Goal: Information Seeking & Learning: Learn about a topic

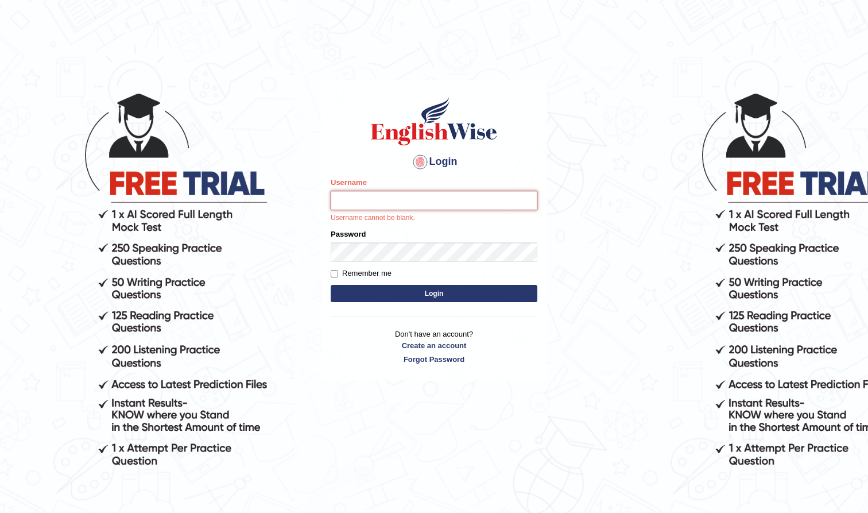
type input "farihaafghan556"
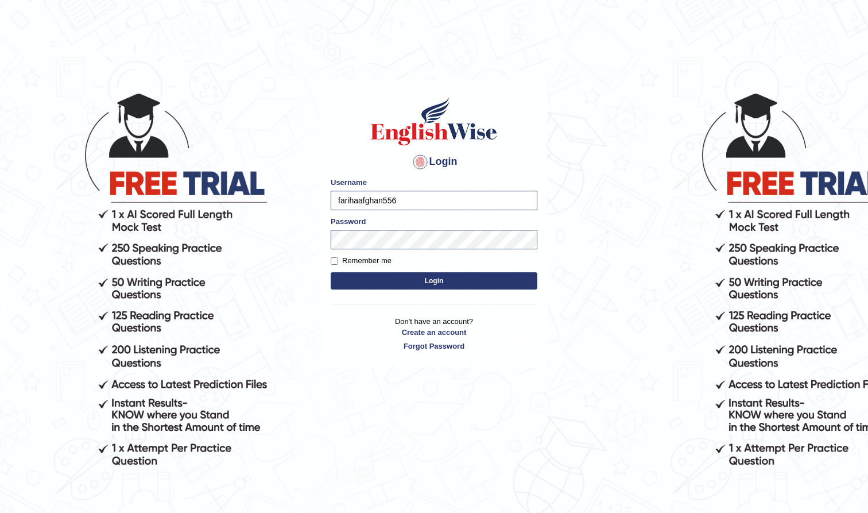
click at [458, 278] on button "Login" at bounding box center [434, 280] width 207 height 17
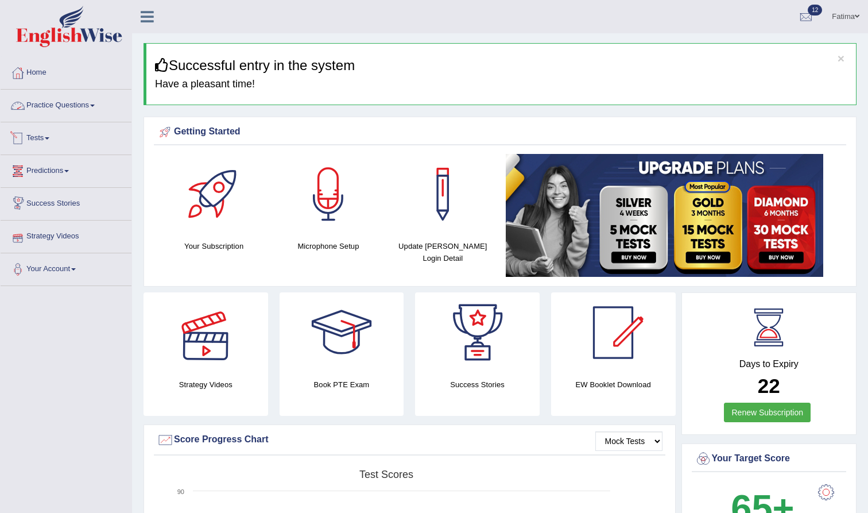
click at [86, 103] on link "Practice Questions" at bounding box center [66, 104] width 131 height 29
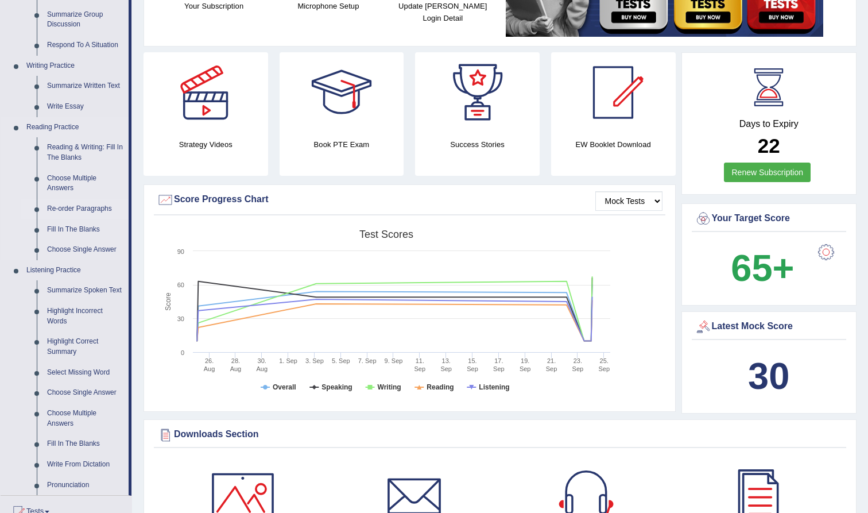
scroll to position [230, 0]
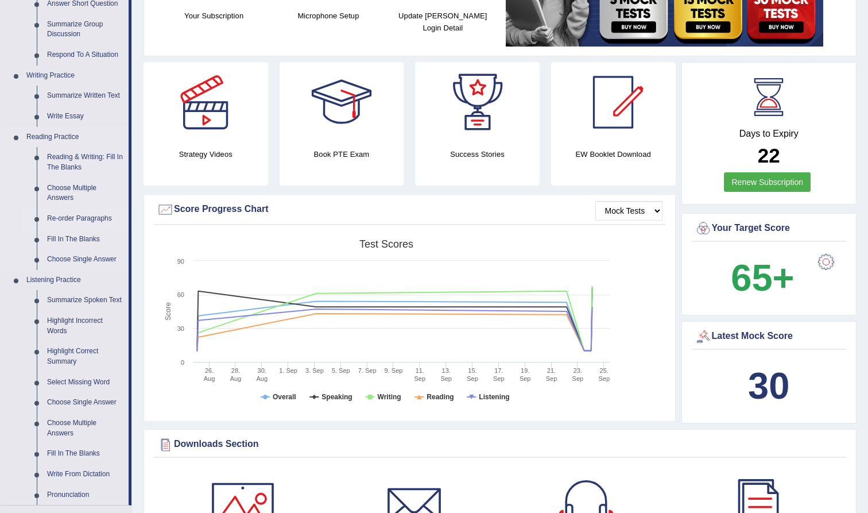
click at [92, 214] on link "Re-order Paragraphs" at bounding box center [85, 218] width 87 height 21
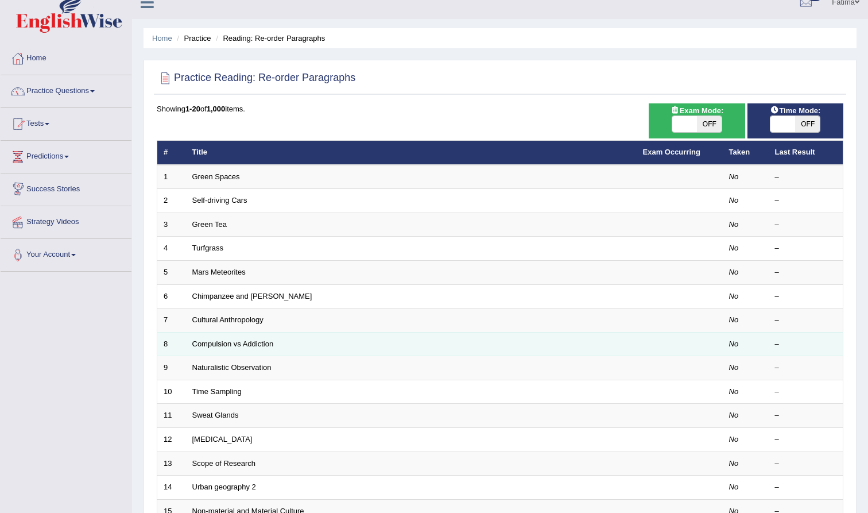
scroll to position [6, 0]
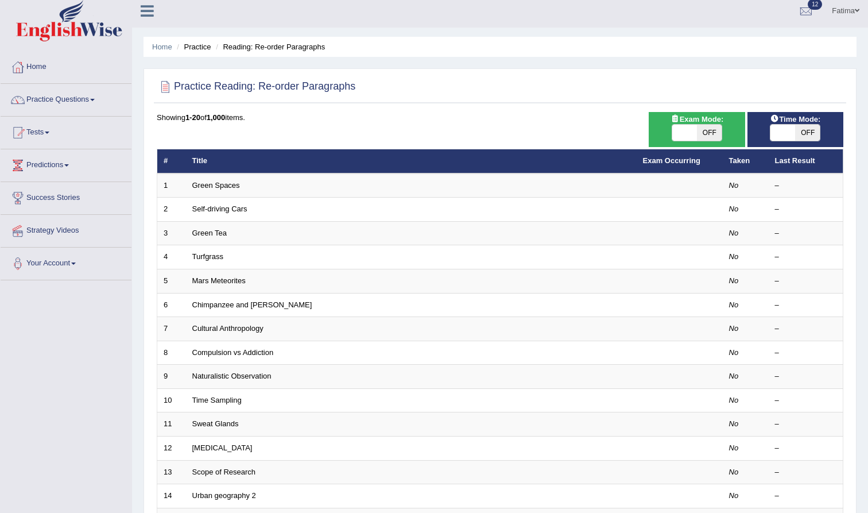
click at [707, 134] on span "OFF" at bounding box center [709, 133] width 25 height 16
checkbox input "true"
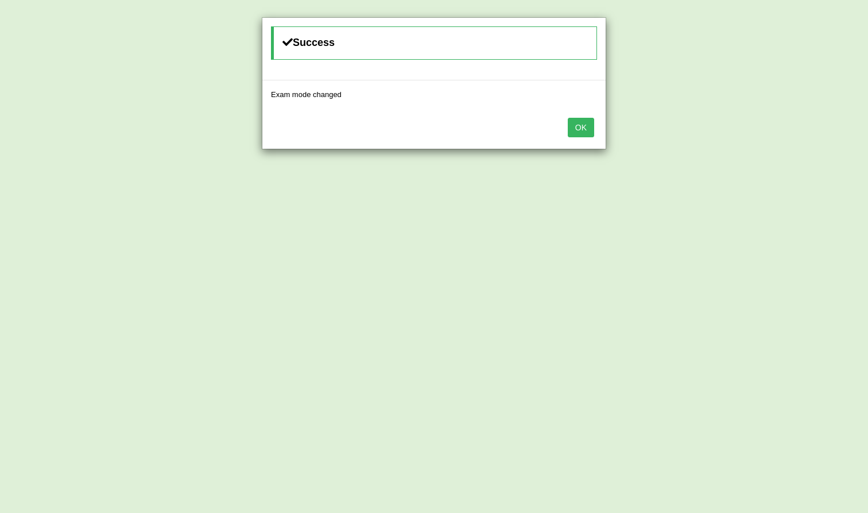
click at [570, 126] on button "OK" at bounding box center [581, 128] width 26 height 20
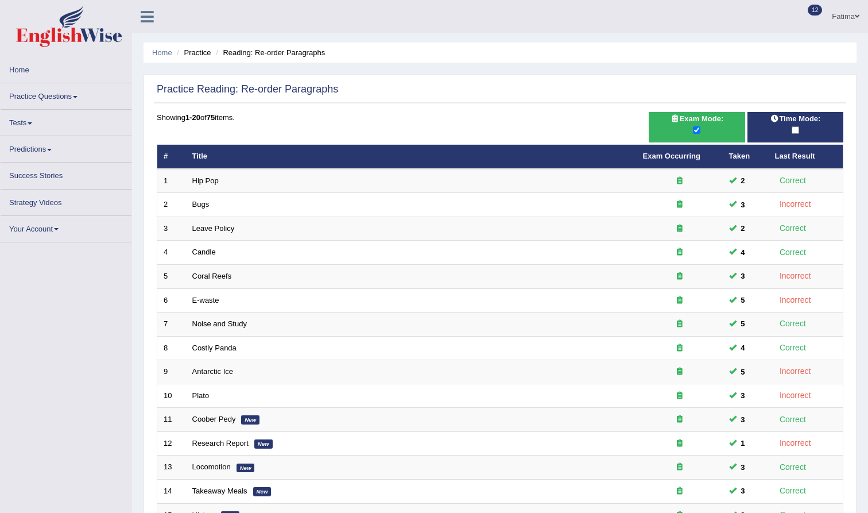
scroll to position [6, 0]
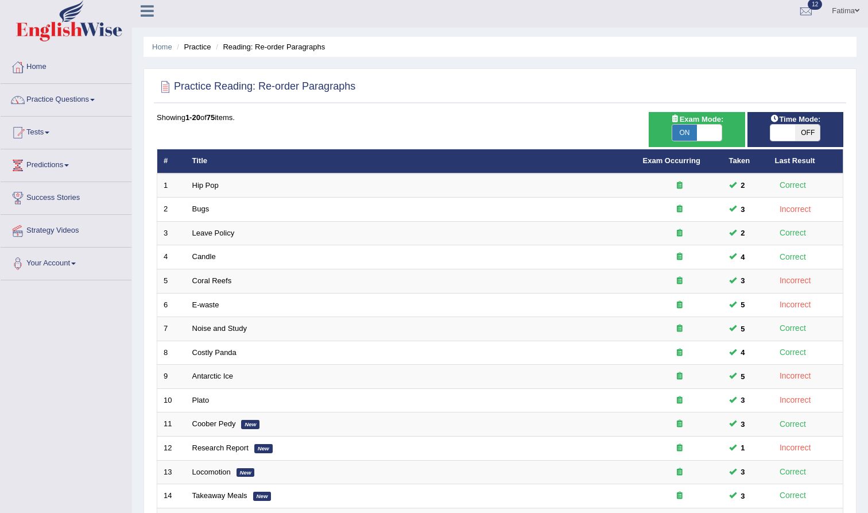
click at [813, 133] on span "OFF" at bounding box center [807, 133] width 25 height 16
checkbox input "true"
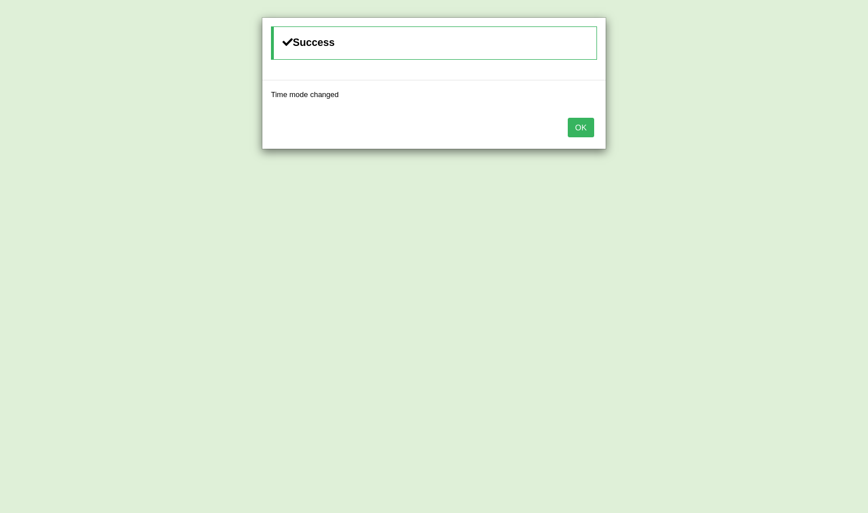
click at [575, 127] on button "OK" at bounding box center [581, 128] width 26 height 20
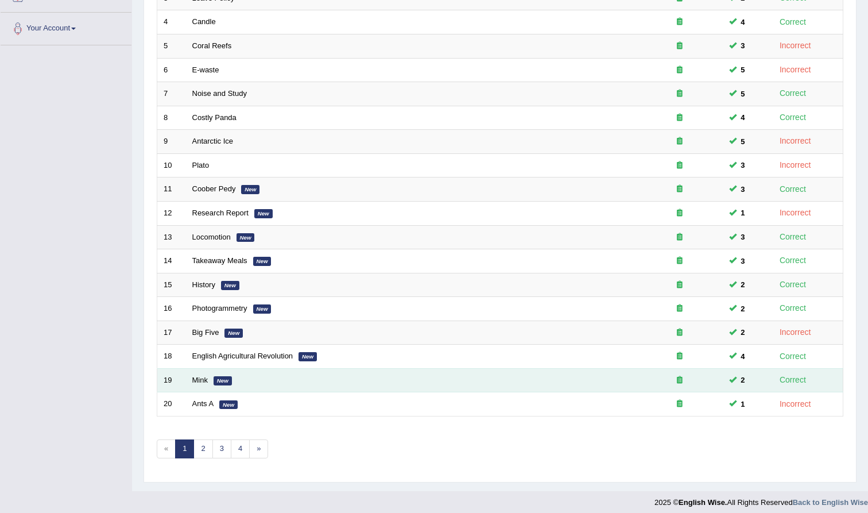
scroll to position [240, 0]
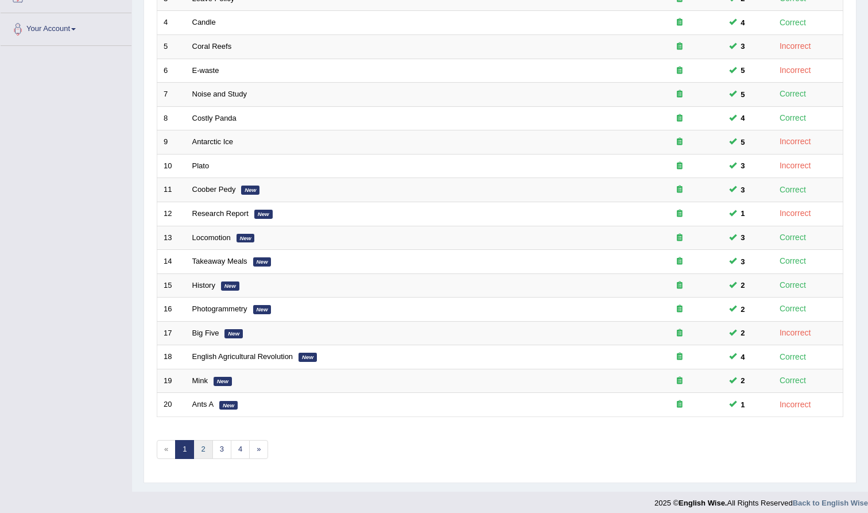
click at [205, 440] on link "2" at bounding box center [202, 449] width 19 height 19
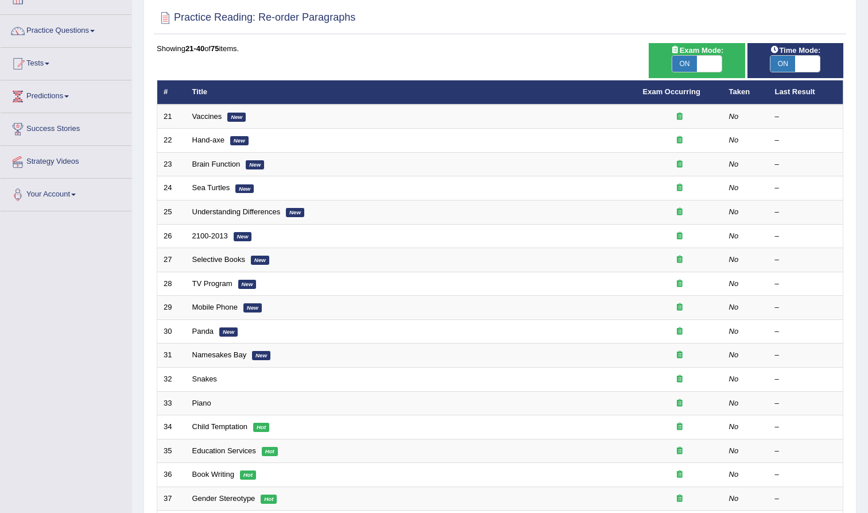
scroll to position [60, 0]
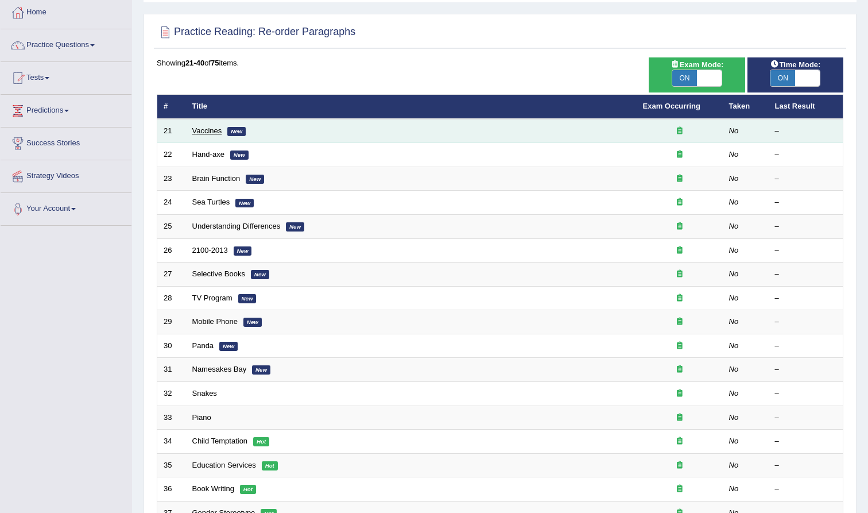
click at [198, 132] on link "Vaccines" at bounding box center [207, 130] width 30 height 9
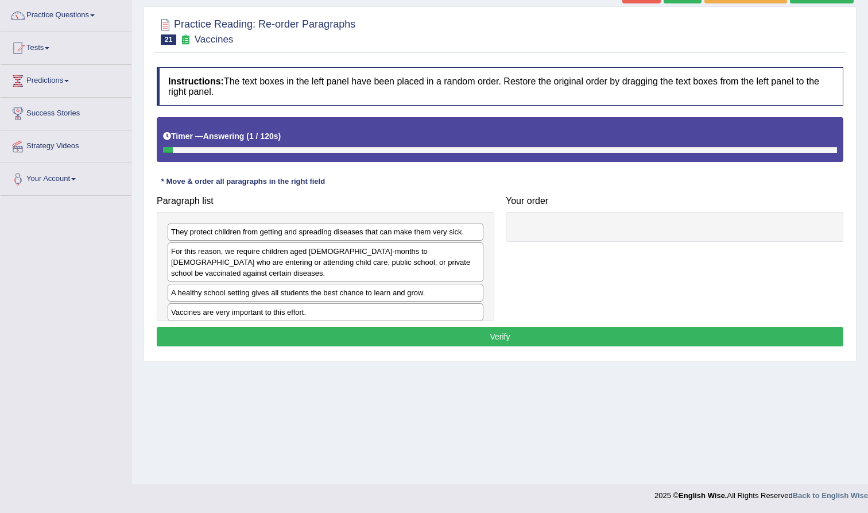
scroll to position [90, 0]
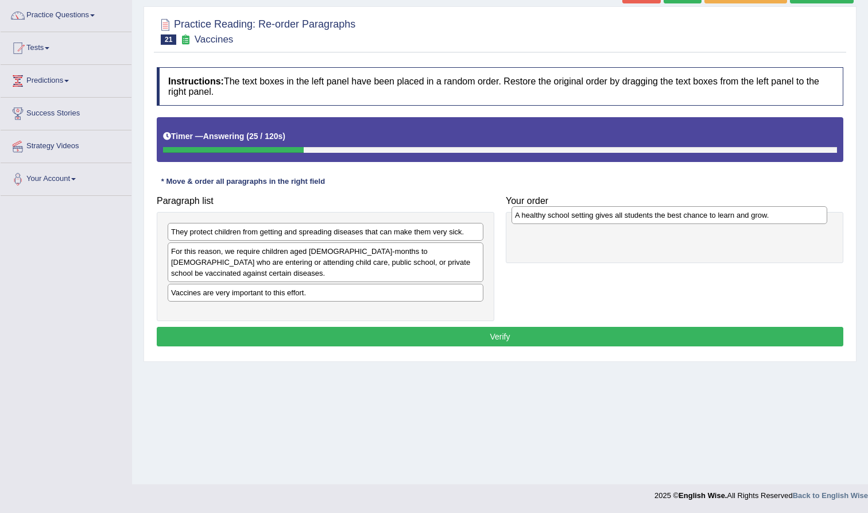
drag, startPoint x: 248, startPoint y: 279, endPoint x: 590, endPoint y: 211, distance: 348.8
click at [592, 212] on div "A healthy school setting gives all students the best chance to learn and grow." at bounding box center [670, 215] width 316 height 18
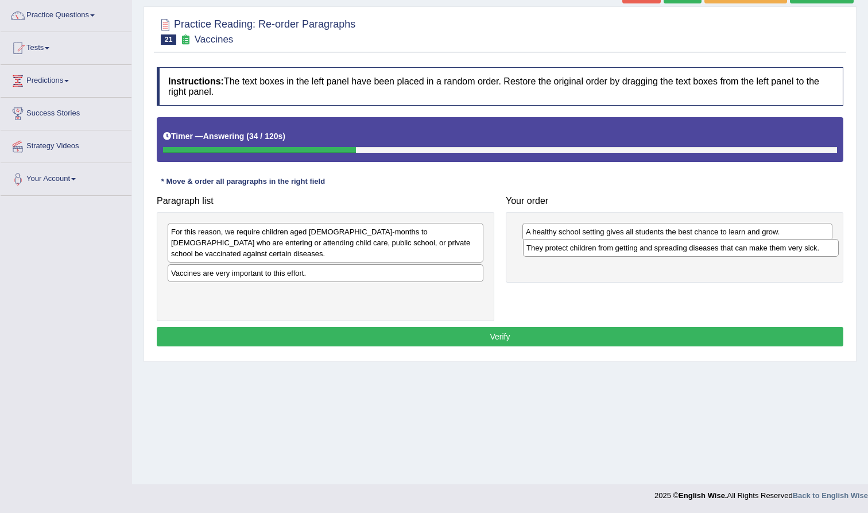
drag, startPoint x: 262, startPoint y: 233, endPoint x: 618, endPoint y: 249, distance: 355.8
click at [618, 249] on div "They protect children from getting and spreading diseases that can make them ve…" at bounding box center [681, 248] width 316 height 18
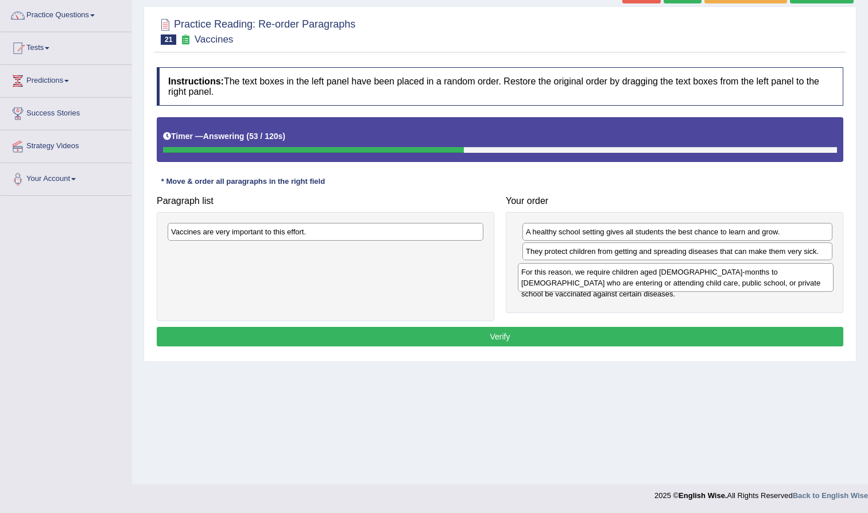
drag, startPoint x: 257, startPoint y: 234, endPoint x: 607, endPoint y: 274, distance: 353.2
click at [607, 274] on div "For this reason, we require children aged [DEMOGRAPHIC_DATA]-months to [DEMOGRA…" at bounding box center [676, 277] width 316 height 29
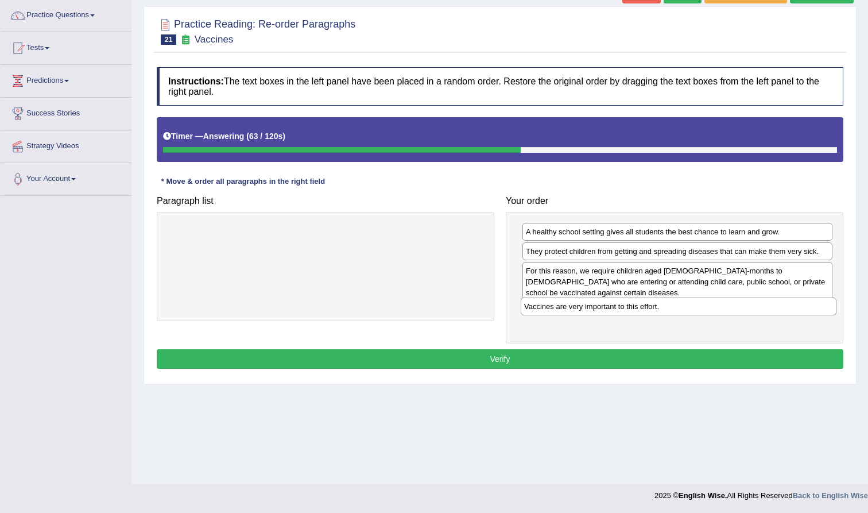
drag, startPoint x: 302, startPoint y: 237, endPoint x: 652, endPoint y: 311, distance: 358.0
click at [653, 311] on div "Vaccines are very important to this effort." at bounding box center [679, 306] width 316 height 18
click at [483, 357] on button "Verify" at bounding box center [500, 359] width 687 height 20
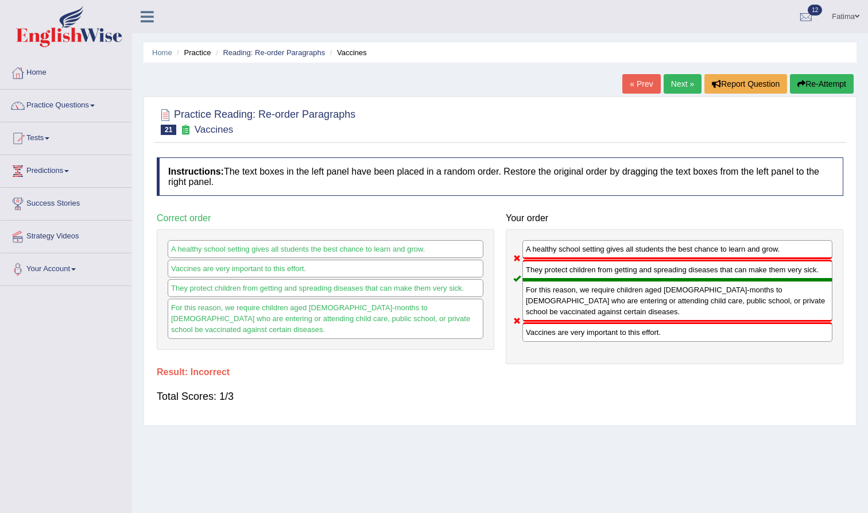
scroll to position [0, 0]
click at [819, 83] on button "Re-Attempt" at bounding box center [822, 84] width 64 height 20
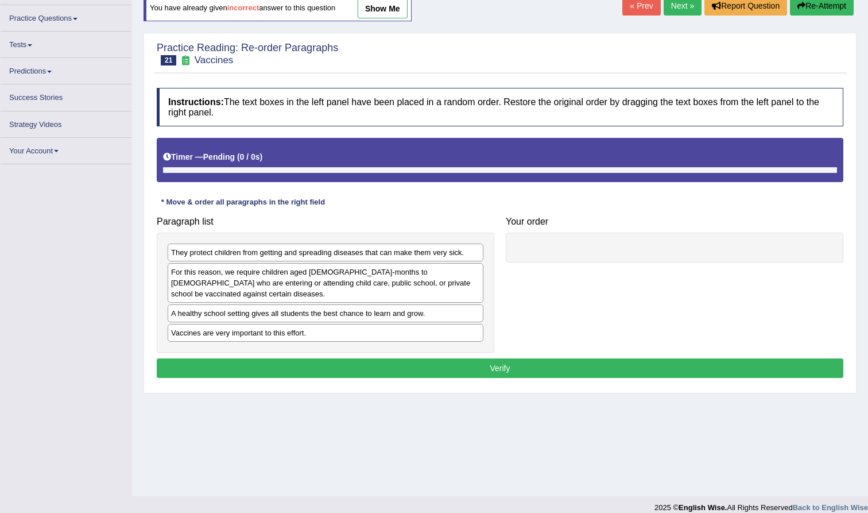
scroll to position [88, 0]
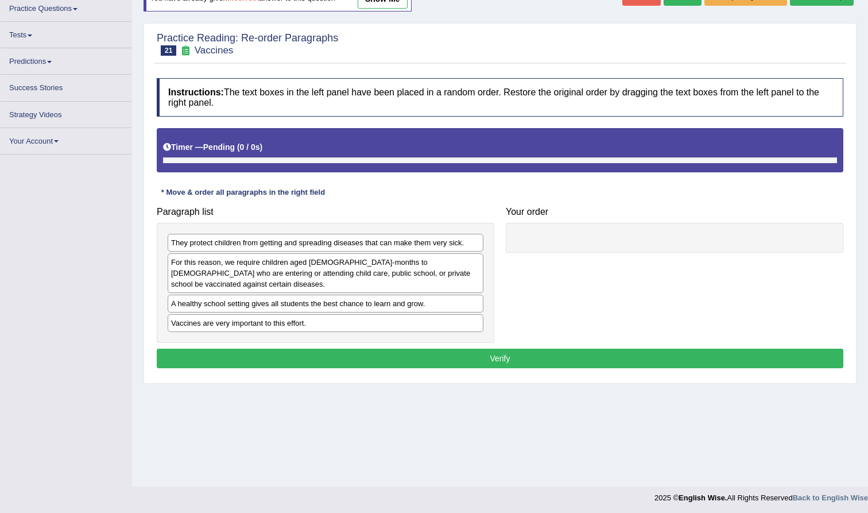
click at [364, 300] on div "A healthy school setting gives all students the best chance to learn and grow." at bounding box center [326, 304] width 316 height 18
drag, startPoint x: 364, startPoint y: 300, endPoint x: 415, endPoint y: 297, distance: 50.6
click at [416, 297] on div "A healthy school setting gives all students the best chance to learn and grow." at bounding box center [326, 304] width 316 height 18
drag, startPoint x: 433, startPoint y: 292, endPoint x: 541, endPoint y: 267, distance: 111.4
click at [541, 268] on div "Paragraph list They protect children from getting and spreading diseases that c…" at bounding box center [500, 272] width 698 height 142
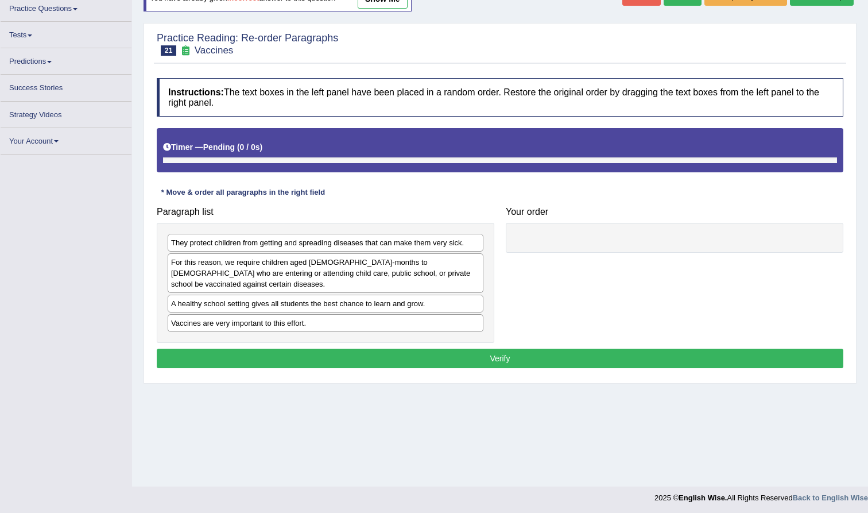
drag, startPoint x: 438, startPoint y: 291, endPoint x: 465, endPoint y: 287, distance: 27.2
click at [468, 295] on div "A healthy school setting gives all students the best chance to learn and grow." at bounding box center [326, 304] width 316 height 18
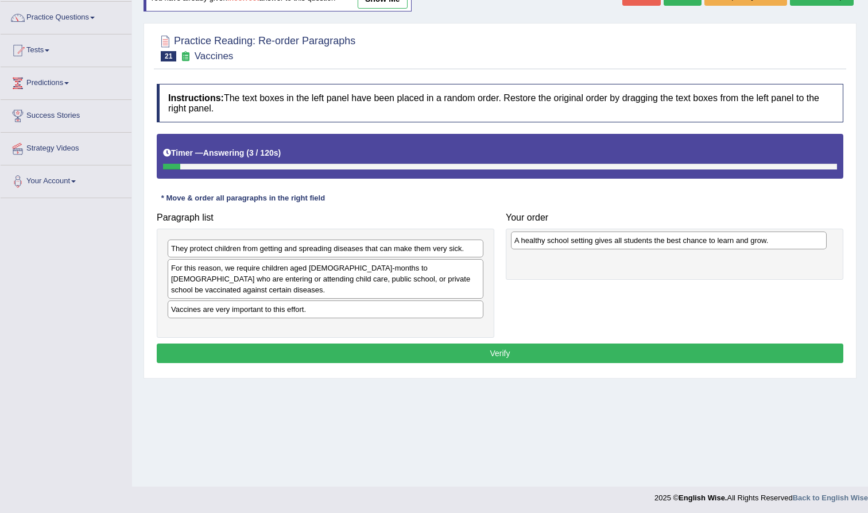
drag, startPoint x: 478, startPoint y: 291, endPoint x: 822, endPoint y: 233, distance: 349.4
click at [822, 233] on div "A healthy school setting gives all students the best chance to learn and grow." at bounding box center [669, 240] width 316 height 18
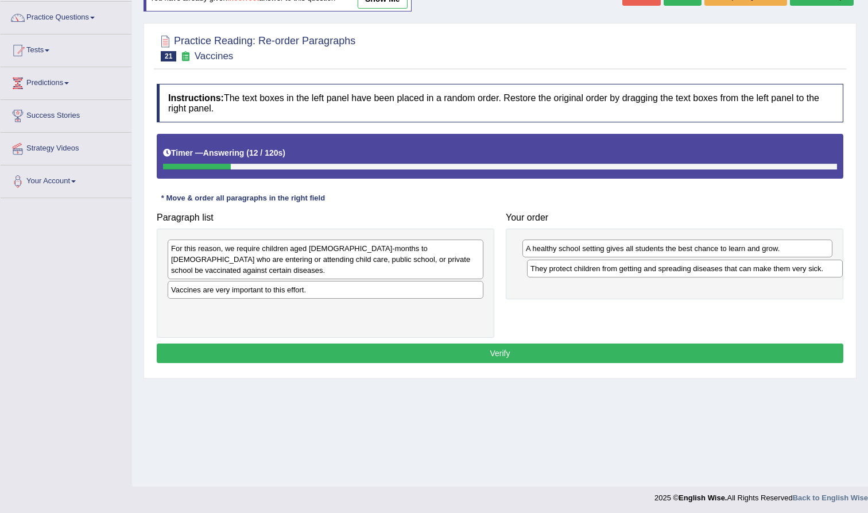
drag, startPoint x: 308, startPoint y: 246, endPoint x: 667, endPoint y: 267, distance: 359.5
click at [667, 267] on div "They protect children from getting and spreading diseases that can make them ve…" at bounding box center [685, 269] width 316 height 18
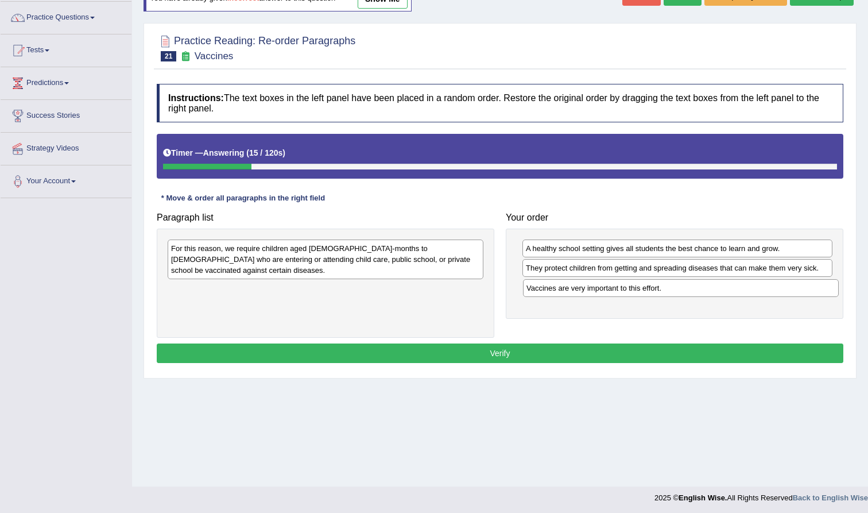
drag, startPoint x: 320, startPoint y: 283, endPoint x: 675, endPoint y: 293, distance: 355.5
click at [675, 293] on div "Vaccines are very important to this effort." at bounding box center [681, 288] width 316 height 18
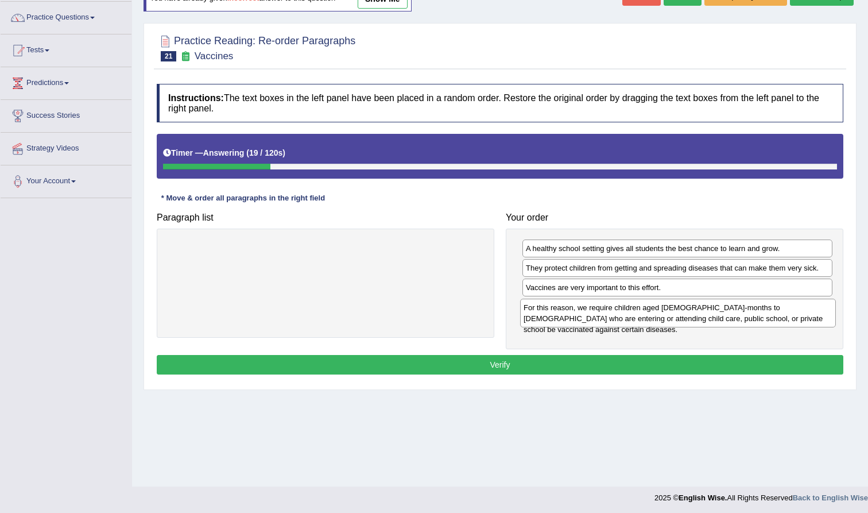
drag, startPoint x: 451, startPoint y: 256, endPoint x: 804, endPoint y: 316, distance: 357.6
click at [804, 316] on div "For this reason, we require children aged [DEMOGRAPHIC_DATA]-months to [DEMOGRA…" at bounding box center [678, 313] width 316 height 29
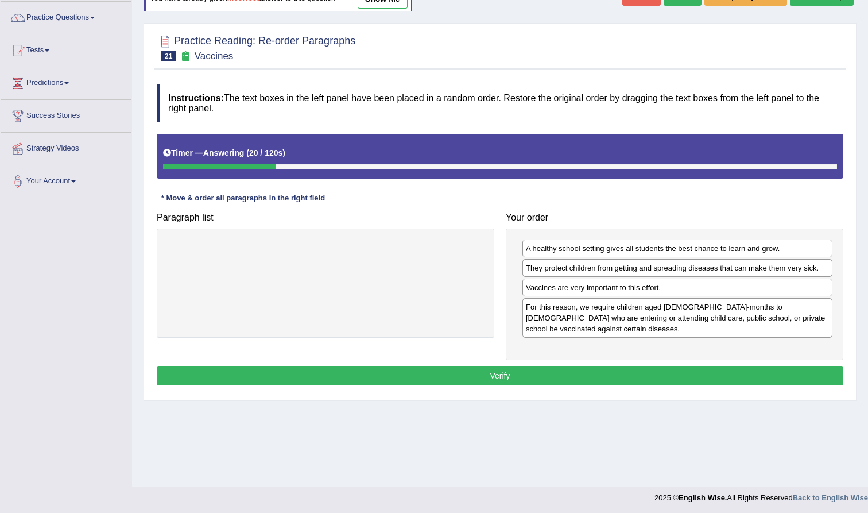
click at [573, 376] on button "Verify" at bounding box center [500, 376] width 687 height 20
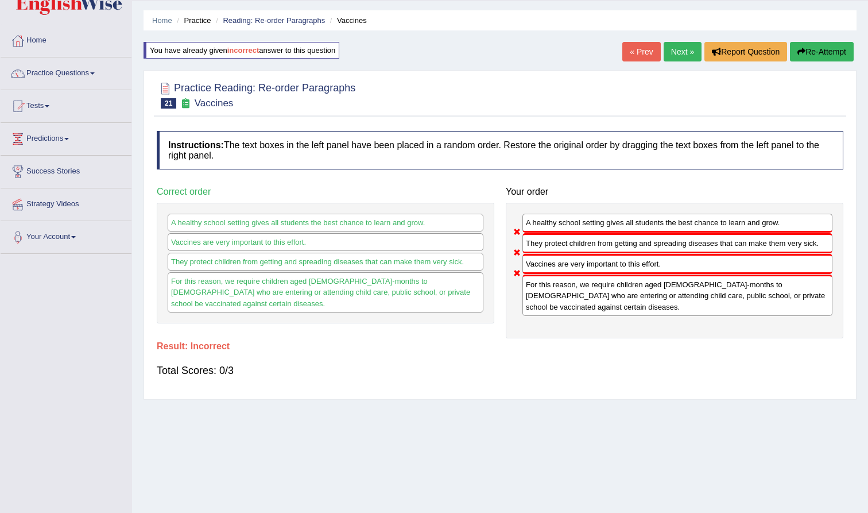
scroll to position [31, 0]
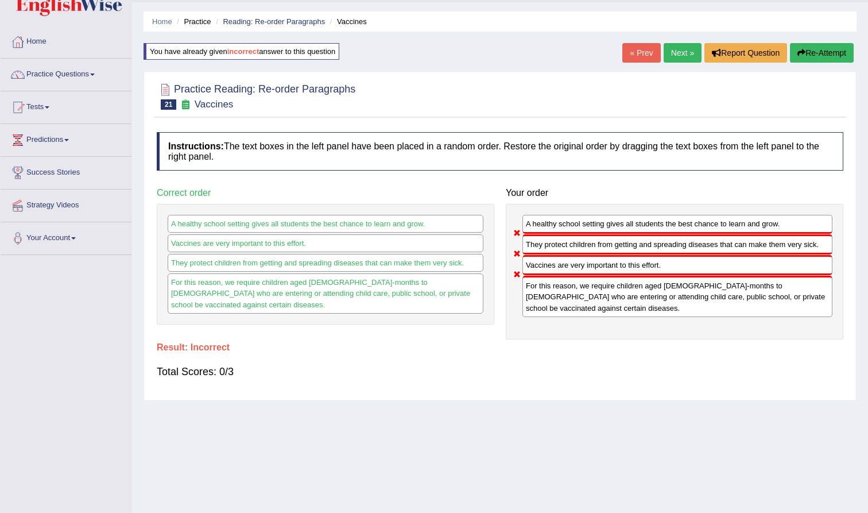
click at [830, 51] on button "Re-Attempt" at bounding box center [822, 53] width 64 height 20
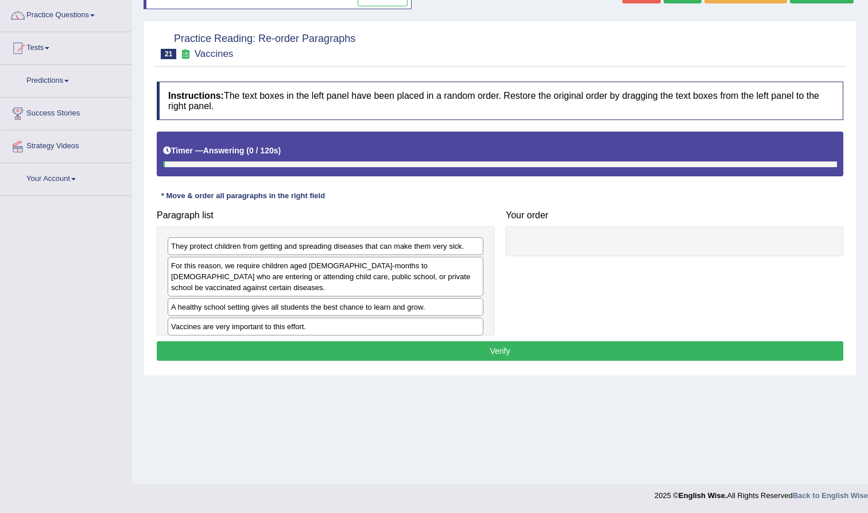
scroll to position [90, 0]
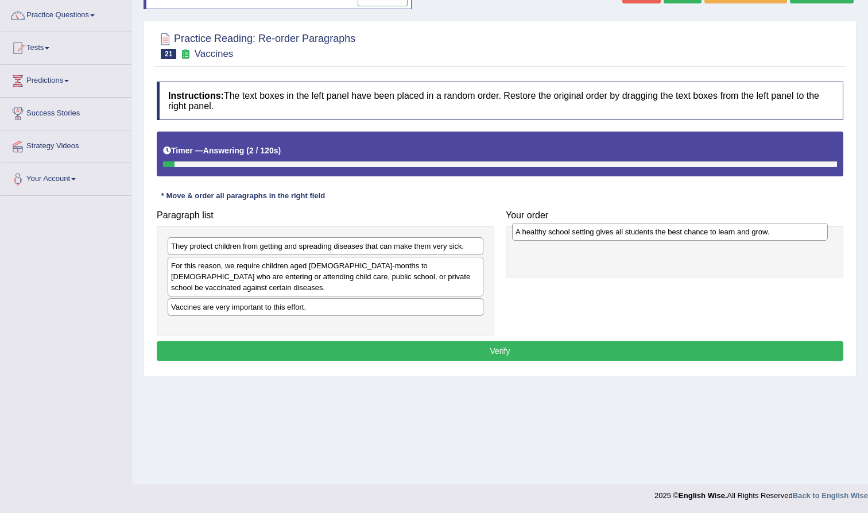
drag, startPoint x: 296, startPoint y: 296, endPoint x: 640, endPoint y: 233, distance: 349.8
click at [641, 233] on div "A healthy school setting gives all students the best chance to learn and grow." at bounding box center [670, 232] width 316 height 18
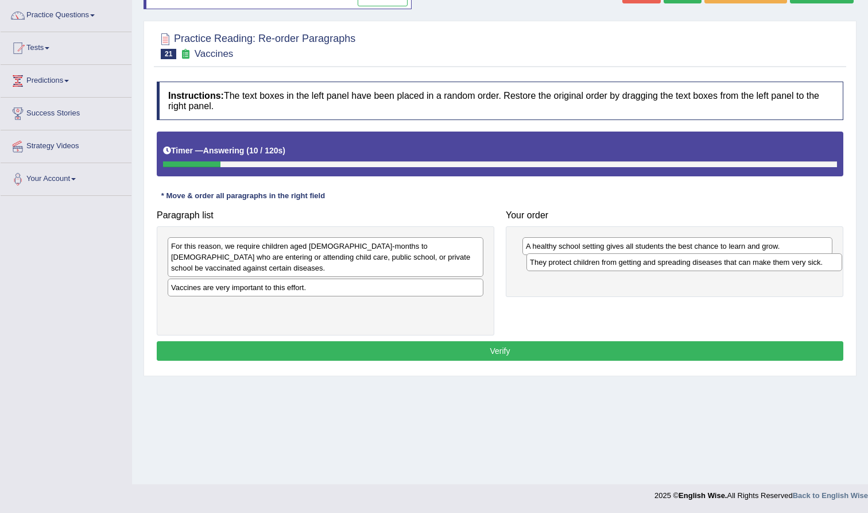
drag, startPoint x: 327, startPoint y: 245, endPoint x: 678, endPoint y: 261, distance: 351.2
click at [684, 261] on div "They protect children from getting and spreading diseases that can make them ve…" at bounding box center [685, 262] width 316 height 18
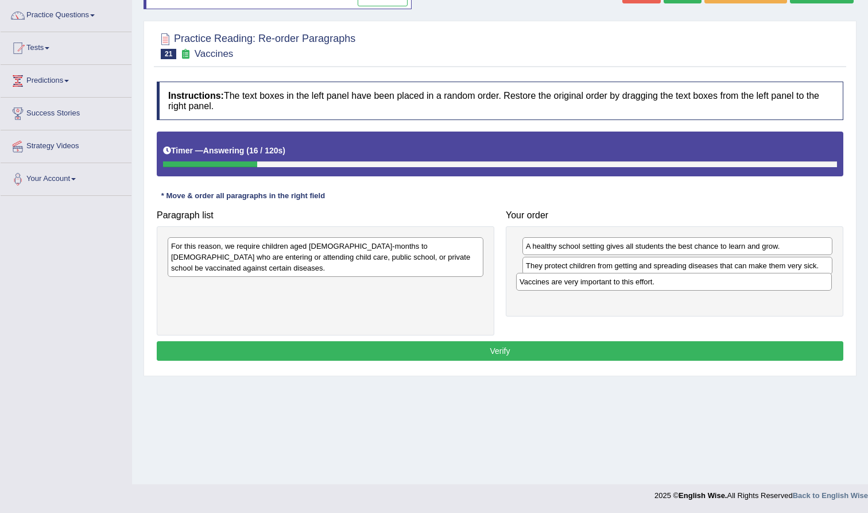
drag, startPoint x: 374, startPoint y: 280, endPoint x: 719, endPoint y: 281, distance: 345.1
click at [722, 285] on div "Vaccines are very important to this effort." at bounding box center [674, 282] width 316 height 18
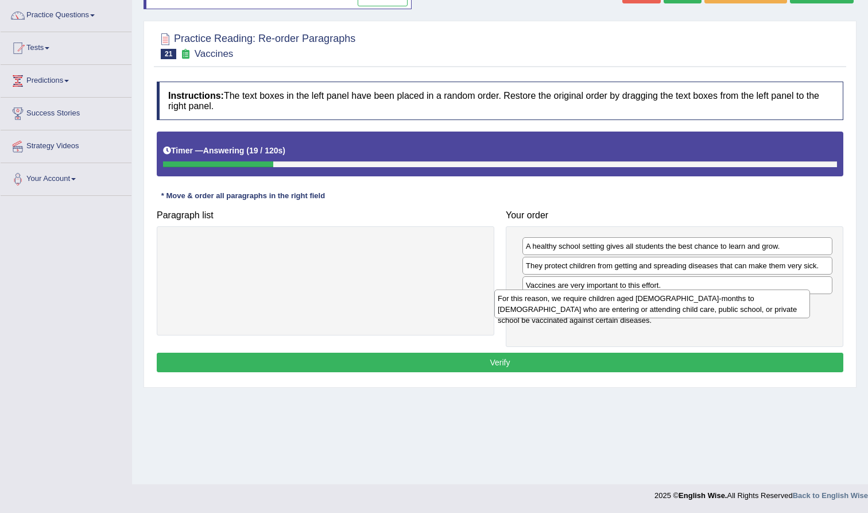
drag, startPoint x: 375, startPoint y: 251, endPoint x: 737, endPoint y: 298, distance: 365.3
click at [737, 298] on div "For this reason, we require children aged 2-months to 18-years old who are ente…" at bounding box center [652, 303] width 316 height 29
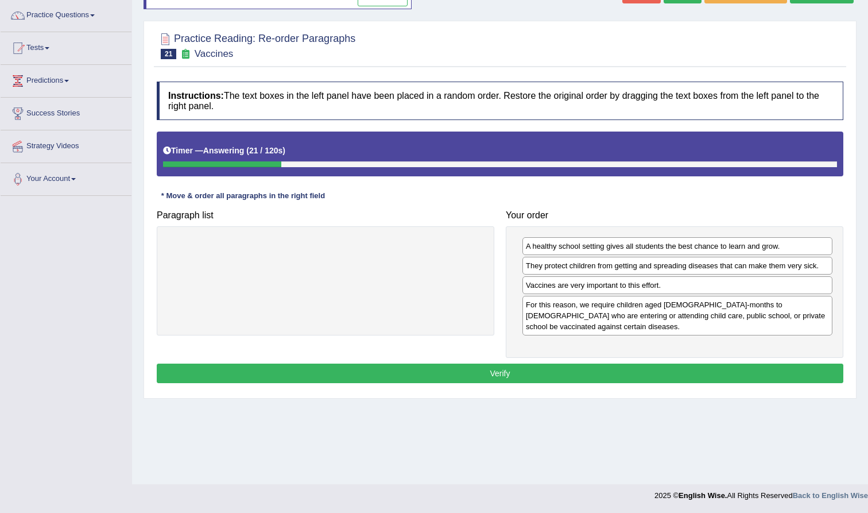
click at [530, 373] on button "Verify" at bounding box center [500, 373] width 687 height 20
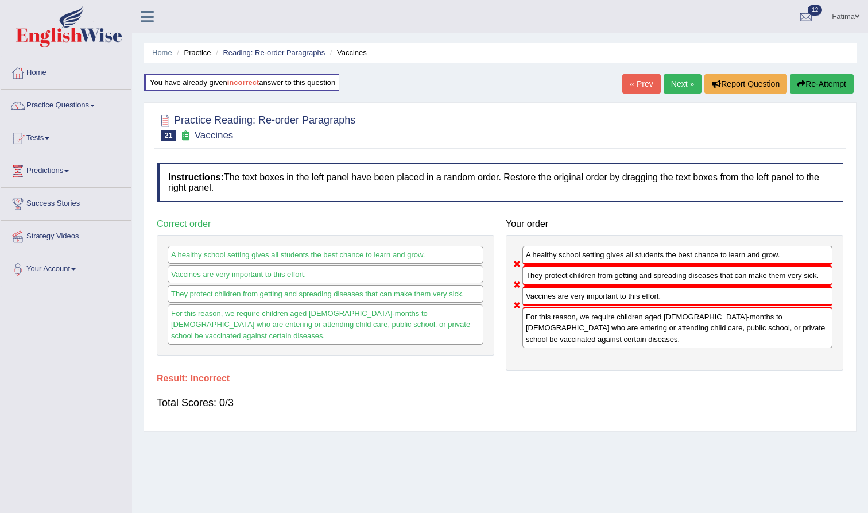
scroll to position [0, 0]
click at [808, 86] on button "Re-Attempt" at bounding box center [822, 84] width 64 height 20
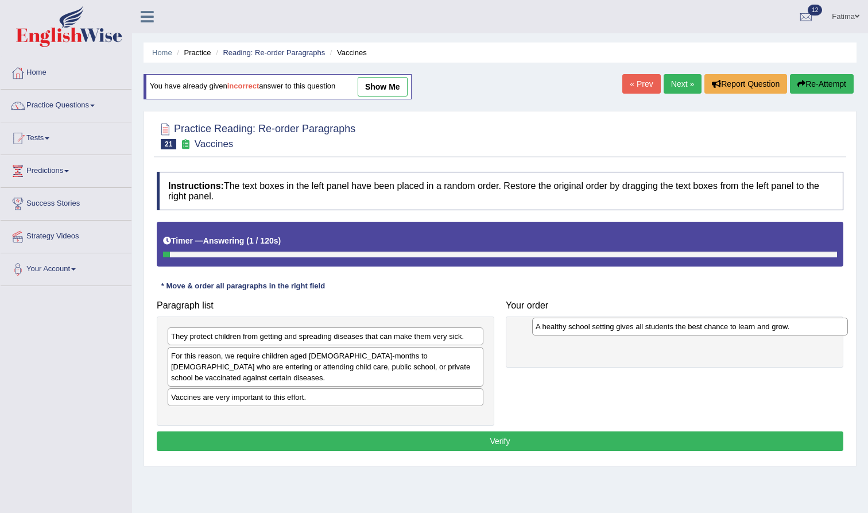
drag, startPoint x: 276, startPoint y: 390, endPoint x: 640, endPoint y: 331, distance: 369.4
click at [640, 331] on div "A healthy school setting gives all students the best chance to learn and grow." at bounding box center [690, 327] width 316 height 18
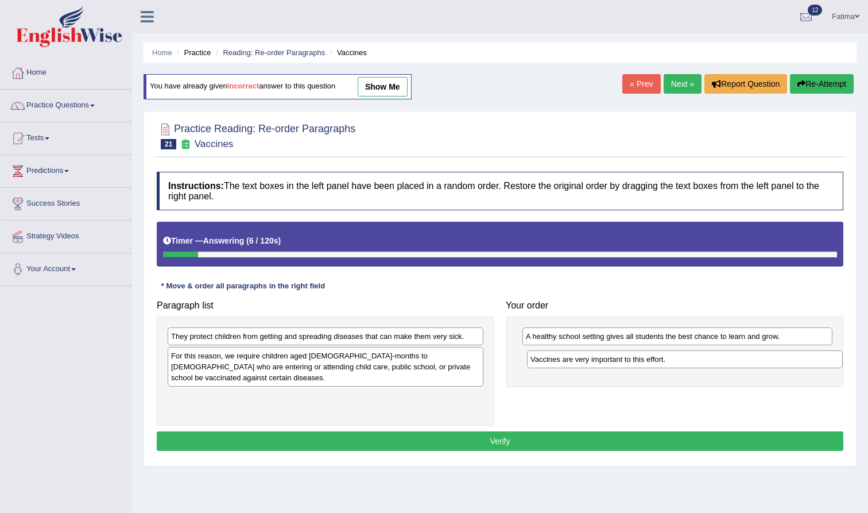
drag, startPoint x: 273, startPoint y: 387, endPoint x: 632, endPoint y: 360, distance: 359.9
click at [633, 360] on div "Vaccines are very important to this effort." at bounding box center [685, 359] width 316 height 18
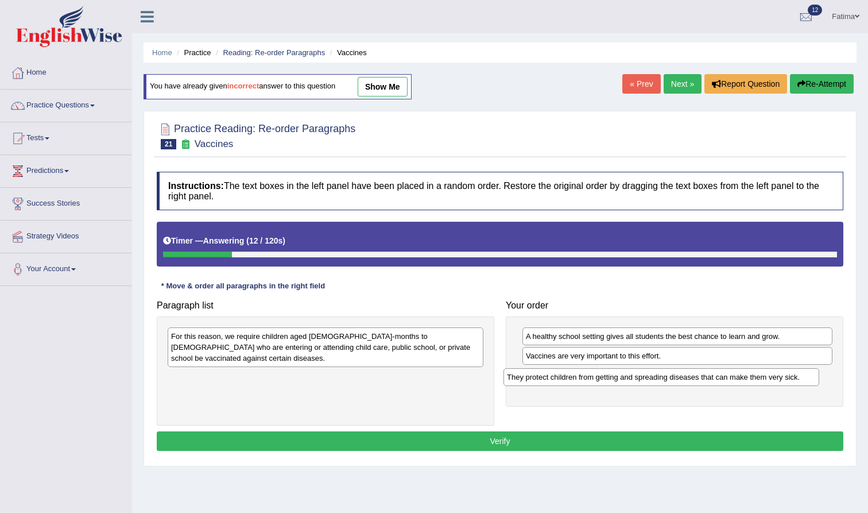
drag, startPoint x: 308, startPoint y: 330, endPoint x: 644, endPoint y: 371, distance: 338.4
click at [644, 371] on div "They protect children from getting and spreading diseases that can make them ve…" at bounding box center [662, 377] width 316 height 18
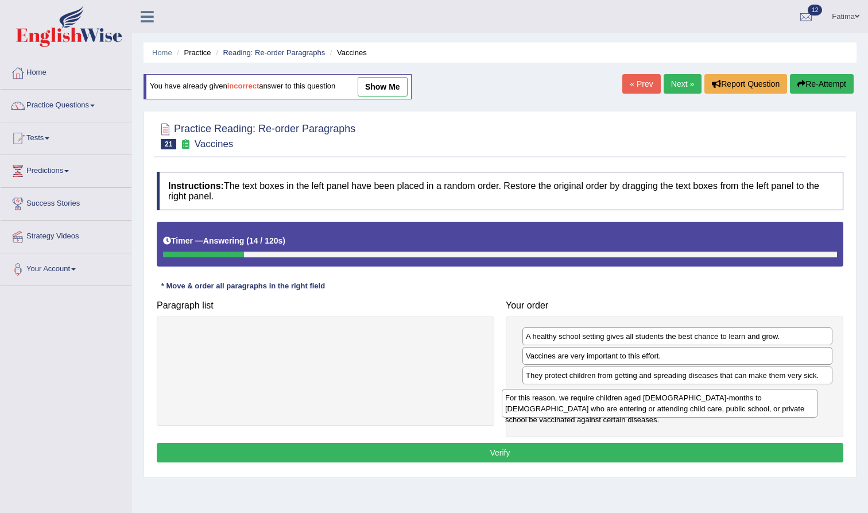
drag, startPoint x: 376, startPoint y: 340, endPoint x: 711, endPoint y: 395, distance: 339.8
click at [714, 397] on div "For this reason, we require children aged [DEMOGRAPHIC_DATA]-months to [DEMOGRA…" at bounding box center [660, 403] width 316 height 29
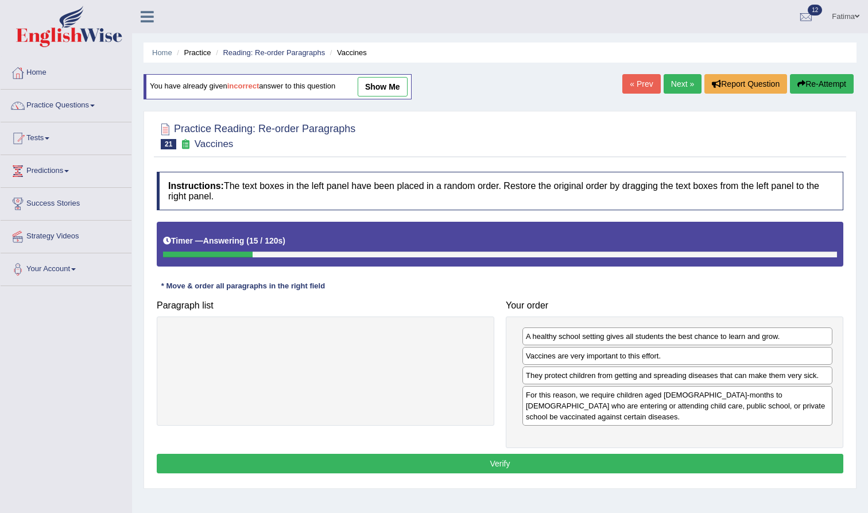
click at [482, 470] on button "Verify" at bounding box center [500, 464] width 687 height 20
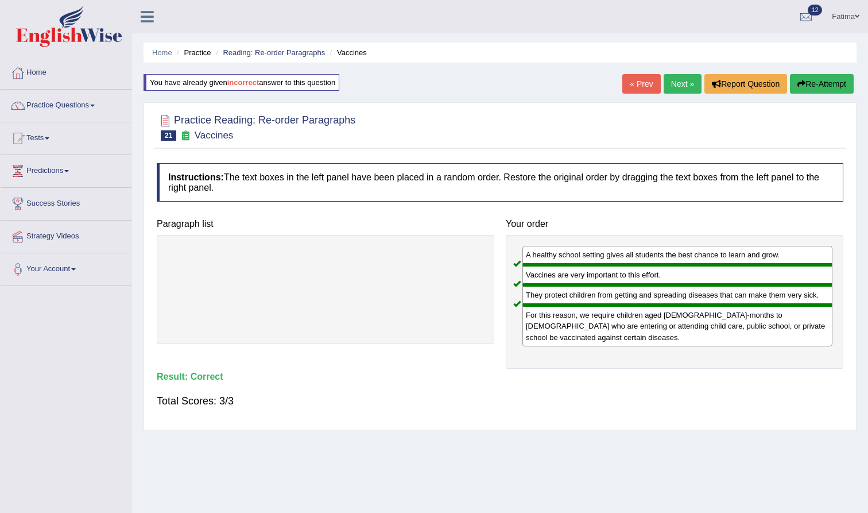
click at [682, 87] on link "Next »" at bounding box center [683, 84] width 38 height 20
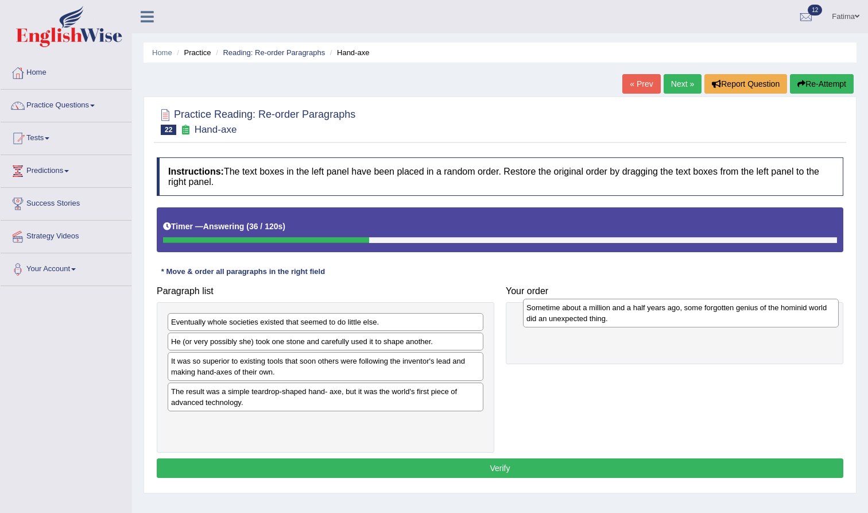
drag, startPoint x: 264, startPoint y: 422, endPoint x: 619, endPoint y: 308, distance: 373.2
click at [619, 308] on div "Sometime about a million and a half years ago, some forgotten genius of the hom…" at bounding box center [681, 313] width 316 height 29
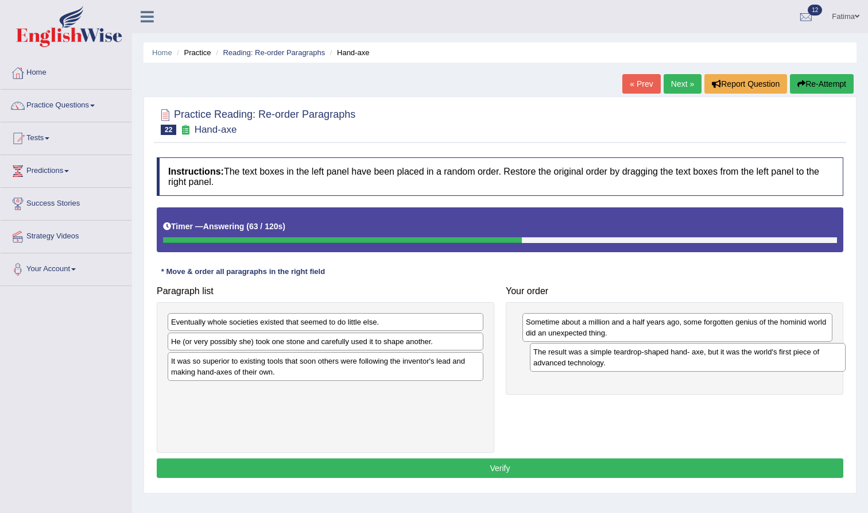
drag, startPoint x: 270, startPoint y: 407, endPoint x: 629, endPoint y: 367, distance: 361.0
click at [630, 367] on div "The result was a simple teardrop-shaped hand- axe, but it was the world's first…" at bounding box center [688, 357] width 316 height 29
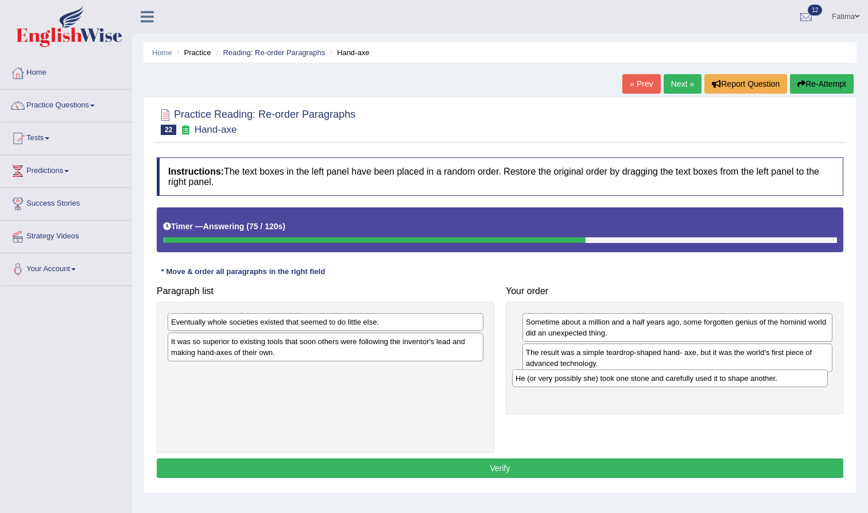
drag, startPoint x: 318, startPoint y: 340, endPoint x: 666, endPoint y: 379, distance: 350.7
click at [666, 379] on div "He (or very possibly she) took one stone and carefully used it to shape another." at bounding box center [670, 378] width 316 height 18
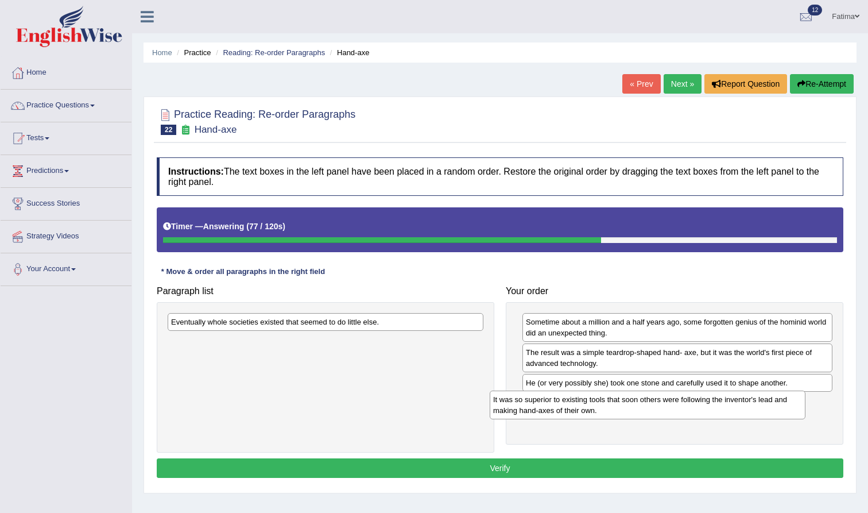
drag, startPoint x: 380, startPoint y: 342, endPoint x: 702, endPoint y: 400, distance: 327.4
click at [702, 400] on div "It was so superior to existing tools that soon others were following the invent…" at bounding box center [648, 404] width 316 height 29
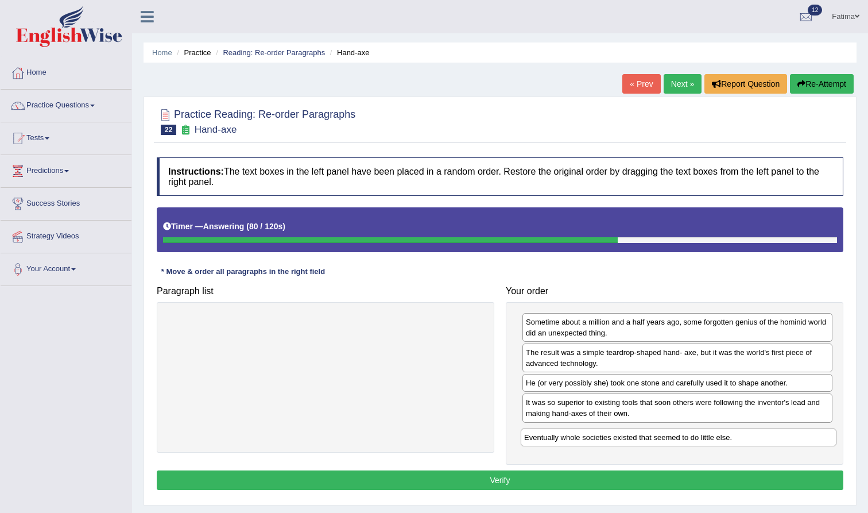
drag, startPoint x: 376, startPoint y: 323, endPoint x: 729, endPoint y: 437, distance: 371.1
click at [729, 437] on div "Eventually whole societies existed that seemed to do little else." at bounding box center [679, 437] width 316 height 18
click at [528, 472] on button "Verify" at bounding box center [500, 480] width 687 height 20
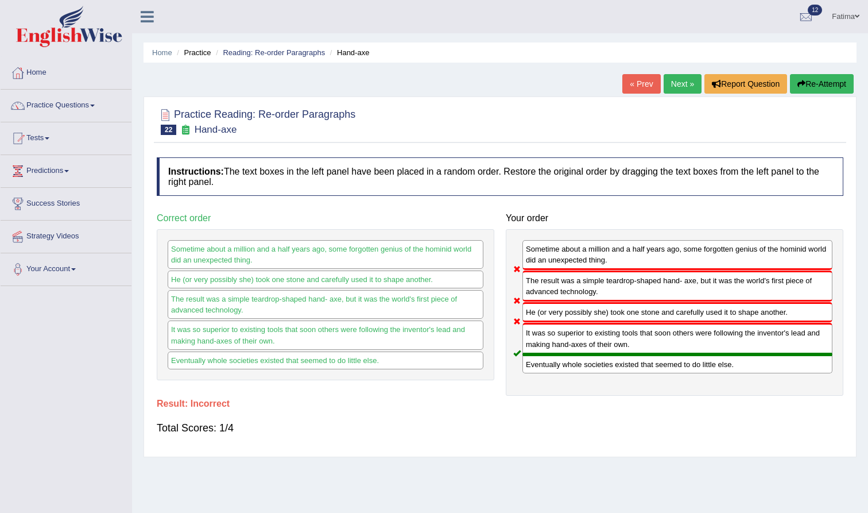
click at [826, 81] on button "Re-Attempt" at bounding box center [822, 84] width 64 height 20
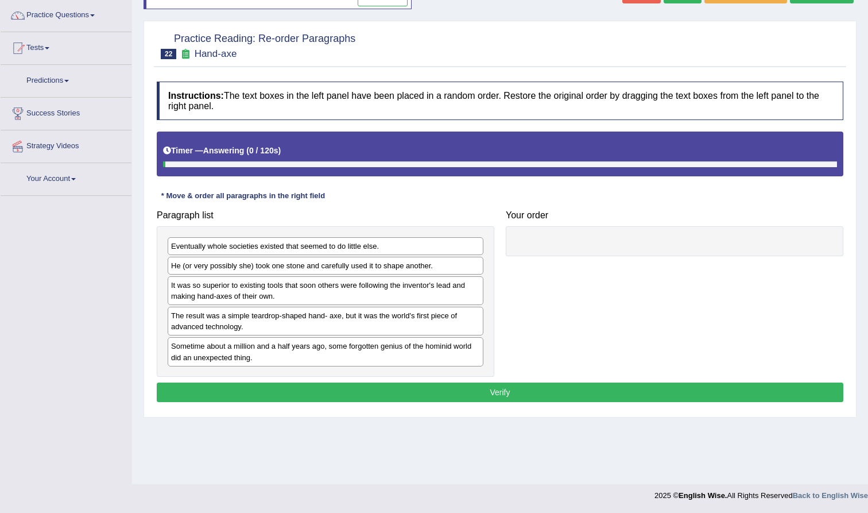
scroll to position [90, 0]
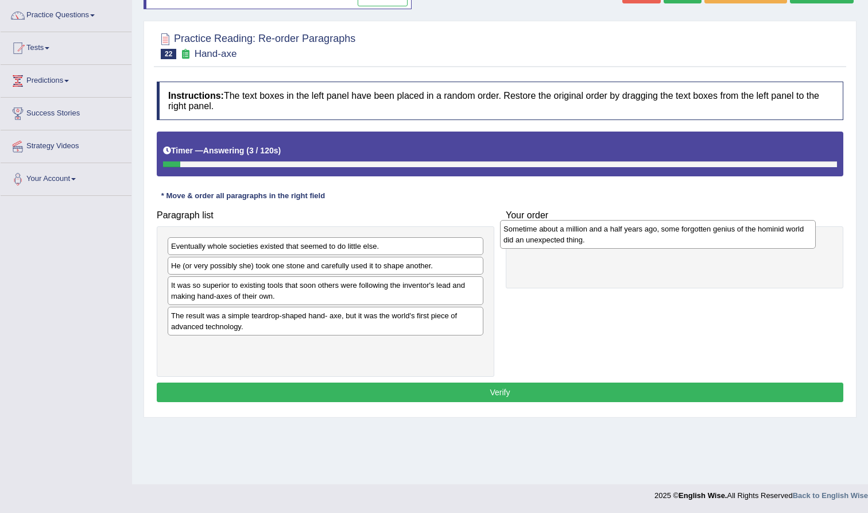
drag, startPoint x: 264, startPoint y: 354, endPoint x: 596, endPoint y: 237, distance: 352.3
click at [596, 237] on div "Sometime about a million and a half years ago, some forgotten genius of the hom…" at bounding box center [658, 234] width 316 height 29
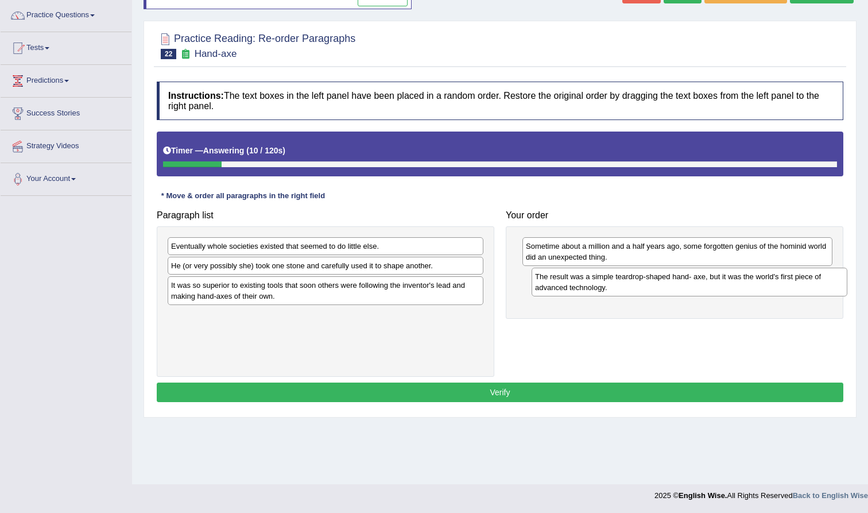
drag, startPoint x: 253, startPoint y: 323, endPoint x: 616, endPoint y: 284, distance: 365.0
click at [616, 284] on div "The result was a simple teardrop-shaped hand- axe, but it was the world's first…" at bounding box center [690, 282] width 316 height 29
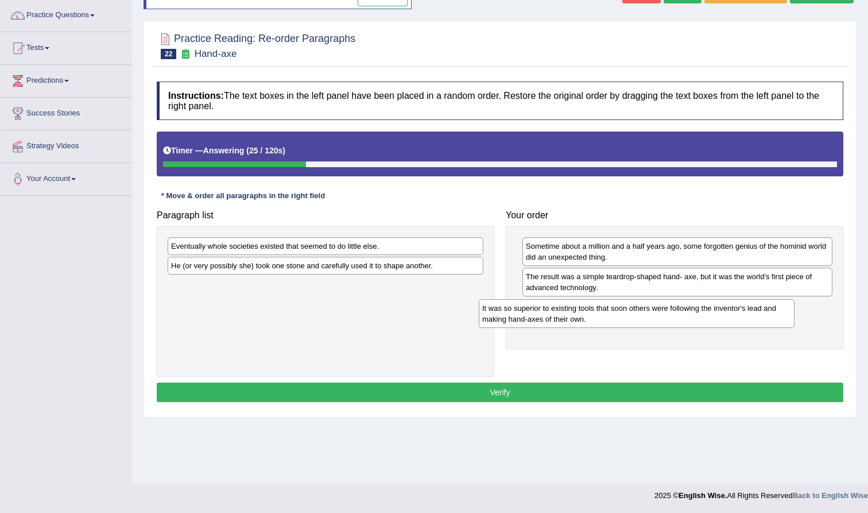
drag, startPoint x: 253, startPoint y: 295, endPoint x: 564, endPoint y: 319, distance: 312.1
click at [564, 319] on div "It was so superior to existing tools that soon others were following the invent…" at bounding box center [637, 313] width 316 height 29
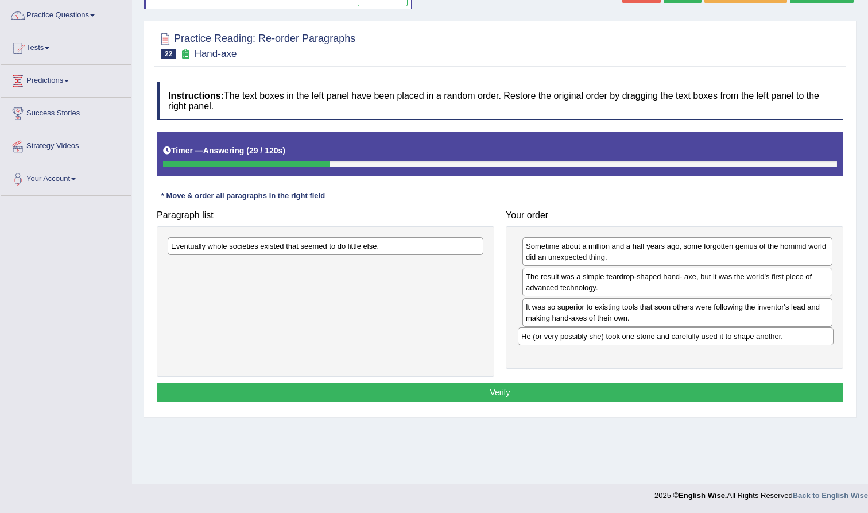
drag, startPoint x: 354, startPoint y: 269, endPoint x: 704, endPoint y: 340, distance: 357.4
click at [704, 340] on div "He (or very possibly she) took one stone and carefully used it to shape another." at bounding box center [676, 336] width 316 height 18
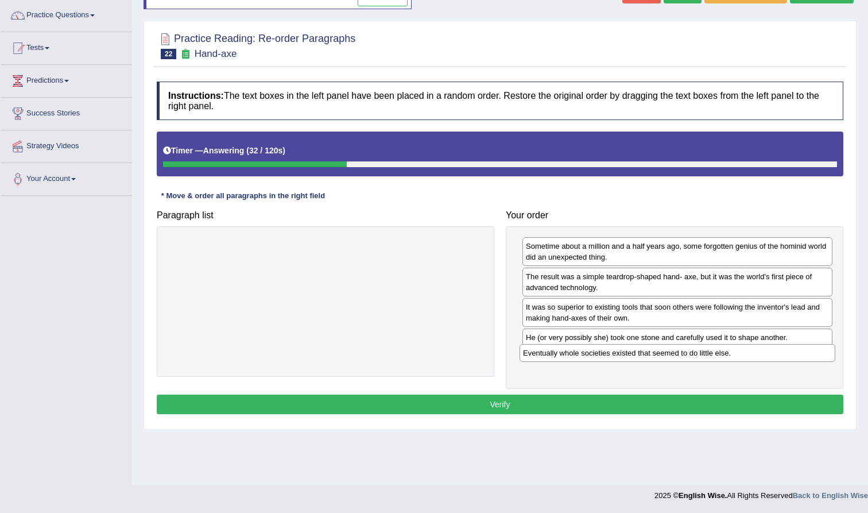
drag, startPoint x: 400, startPoint y: 241, endPoint x: 752, endPoint y: 349, distance: 368.0
click at [752, 349] on div "Eventually whole societies existed that seemed to do little else." at bounding box center [678, 353] width 316 height 18
click at [548, 396] on button "Verify" at bounding box center [500, 404] width 687 height 20
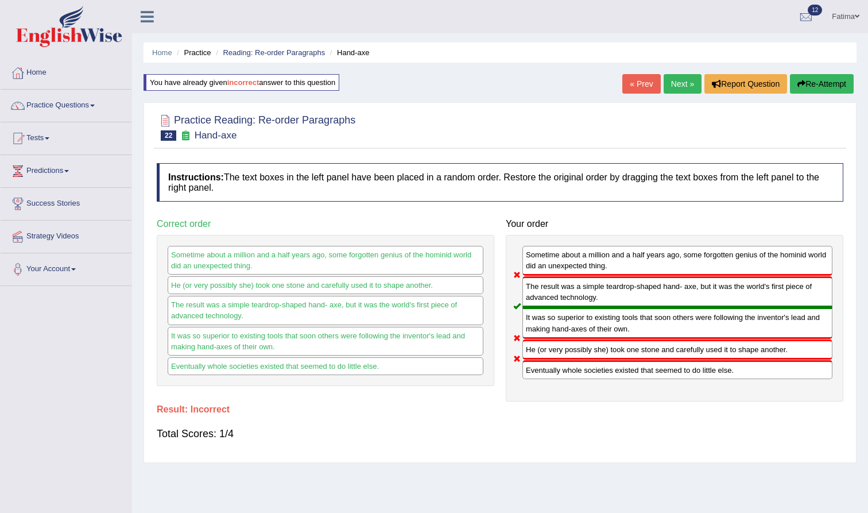
scroll to position [0, 0]
click at [810, 87] on button "Re-Attempt" at bounding box center [822, 84] width 64 height 20
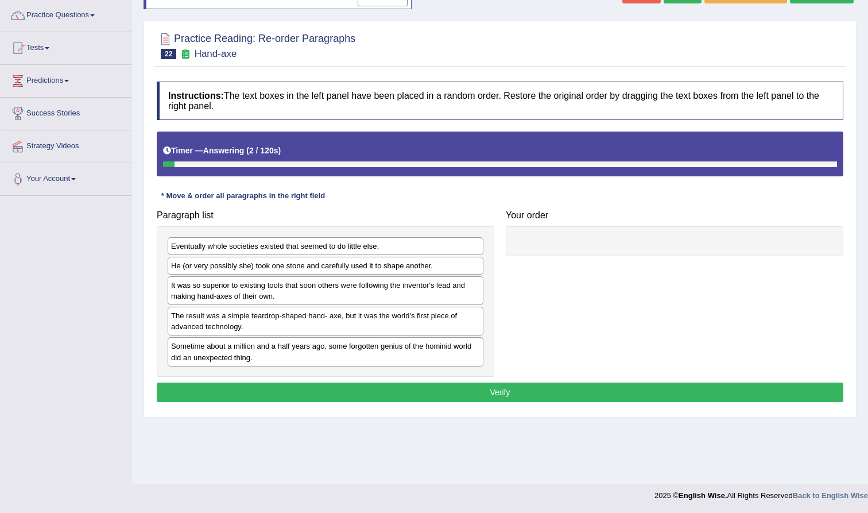
scroll to position [90, 0]
click at [219, 313] on div "The result was a simple teardrop-shaped hand- axe, but it was the world's first…" at bounding box center [326, 321] width 316 height 29
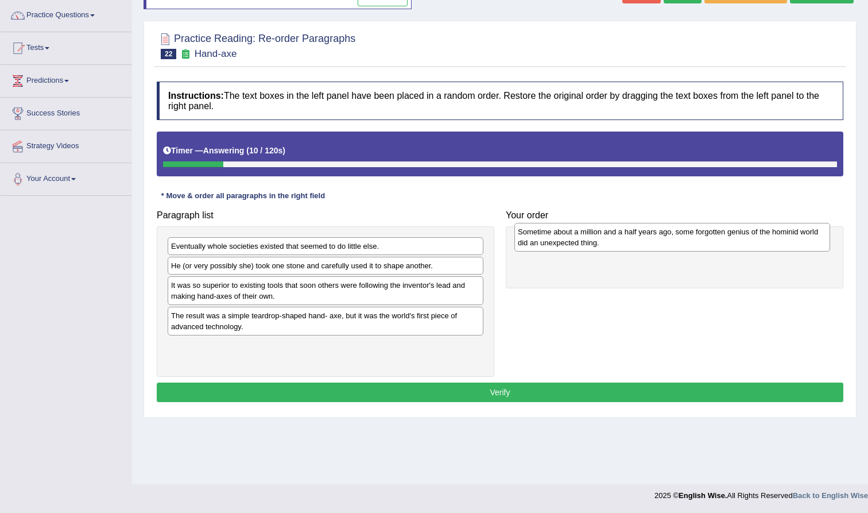
drag, startPoint x: 219, startPoint y: 356, endPoint x: 564, endPoint y: 243, distance: 363.7
click at [566, 242] on div "Sometime about a million and a half years ago, some forgotten genius of the hom…" at bounding box center [672, 237] width 316 height 29
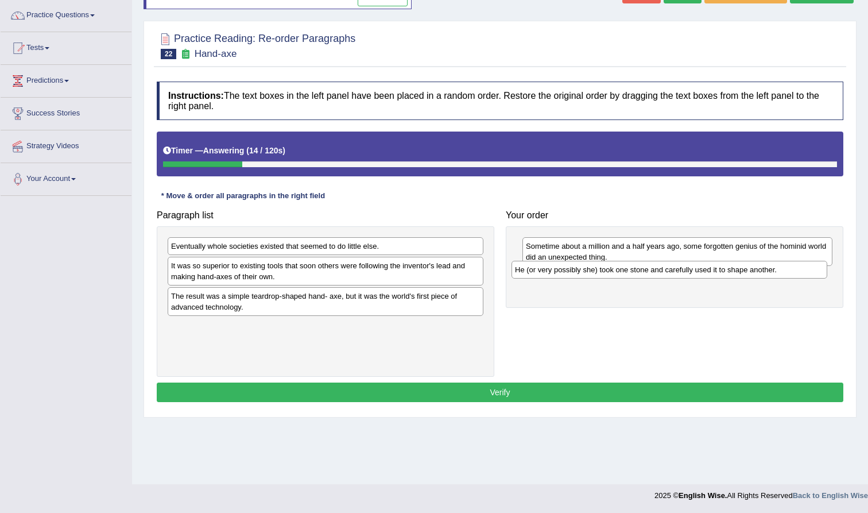
drag, startPoint x: 269, startPoint y: 267, endPoint x: 614, endPoint y: 270, distance: 345.7
click at [614, 270] on div "He (or very possibly she) took one stone and carefully used it to shape another." at bounding box center [670, 270] width 316 height 18
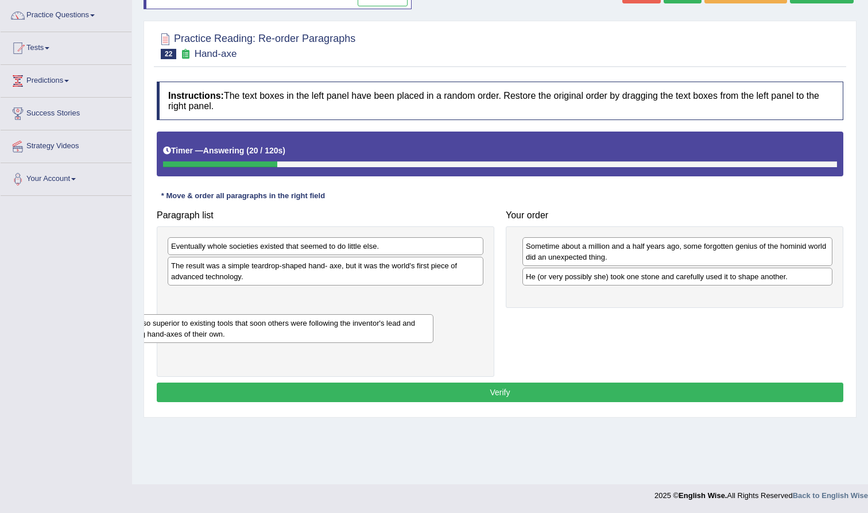
drag, startPoint x: 296, startPoint y: 282, endPoint x: 246, endPoint y: 340, distance: 76.5
click at [246, 340] on div "It was so superior to existing tools that soon others were following the invent…" at bounding box center [276, 328] width 316 height 29
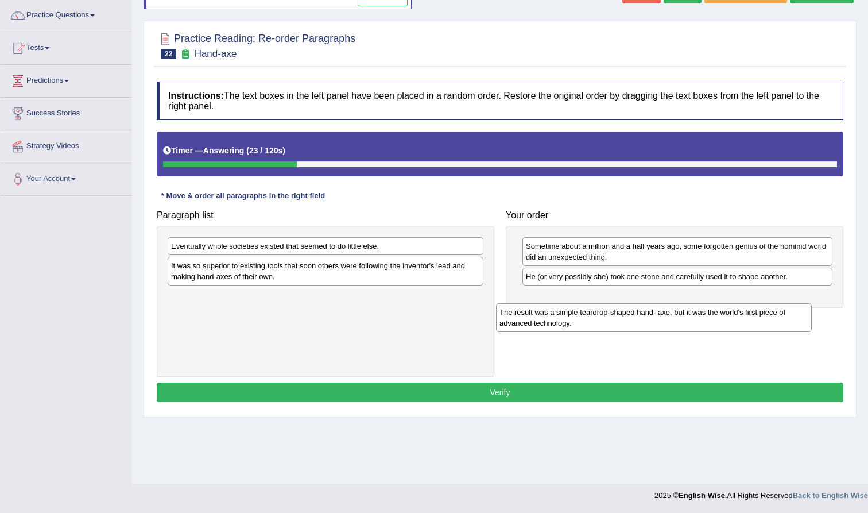
drag, startPoint x: 278, startPoint y: 269, endPoint x: 607, endPoint y: 314, distance: 331.5
click at [607, 315] on div "The result was a simple teardrop-shaped hand- axe, but it was the world's first…" at bounding box center [654, 317] width 316 height 29
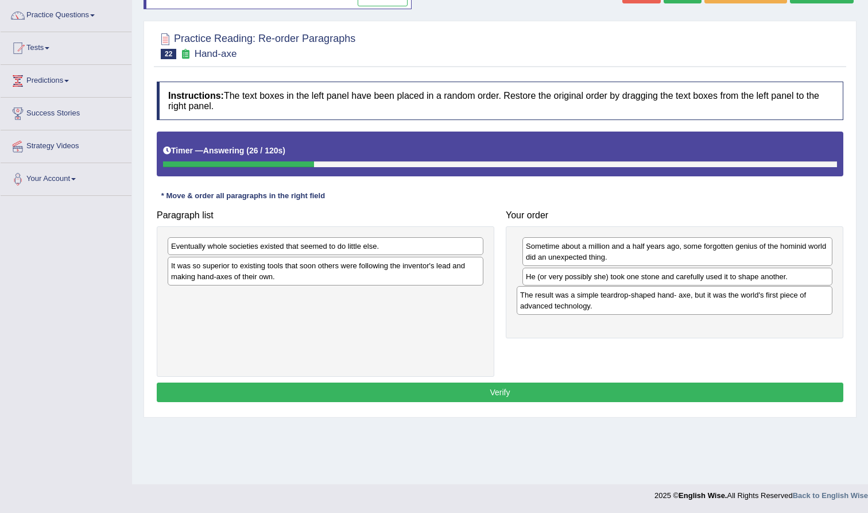
drag, startPoint x: 411, startPoint y: 308, endPoint x: 760, endPoint y: 307, distance: 349.7
click at [760, 307] on div "The result was a simple teardrop-shaped hand- axe, but it was the world's first…" at bounding box center [675, 300] width 316 height 29
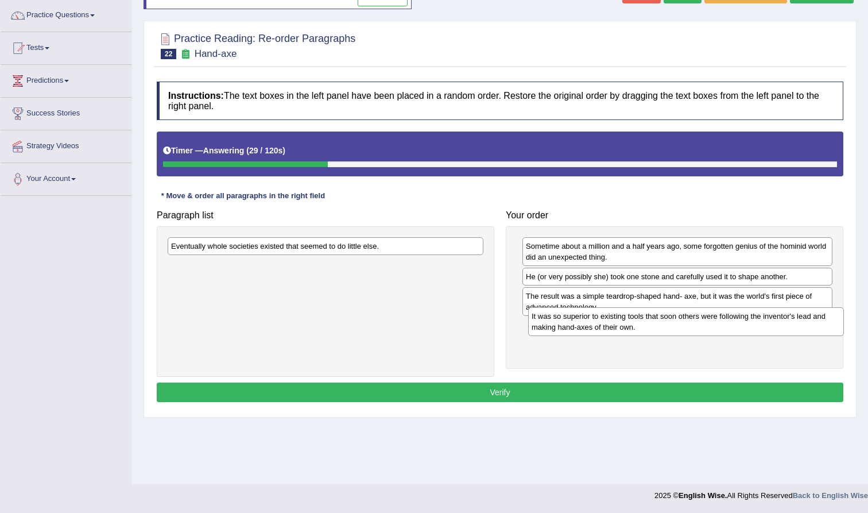
drag, startPoint x: 419, startPoint y: 268, endPoint x: 780, endPoint y: 319, distance: 364.2
click at [780, 319] on div "It was so superior to existing tools that soon others were following the invent…" at bounding box center [686, 321] width 316 height 29
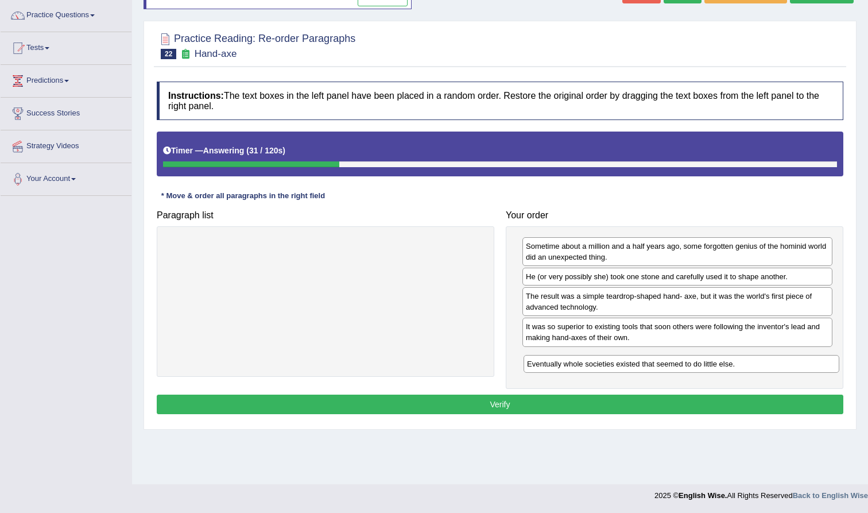
drag, startPoint x: 385, startPoint y: 245, endPoint x: 741, endPoint y: 363, distance: 375.1
click at [741, 363] on div "Eventually whole societies existed that seemed to do little else." at bounding box center [682, 364] width 316 height 18
click at [546, 407] on button "Verify" at bounding box center [500, 404] width 687 height 20
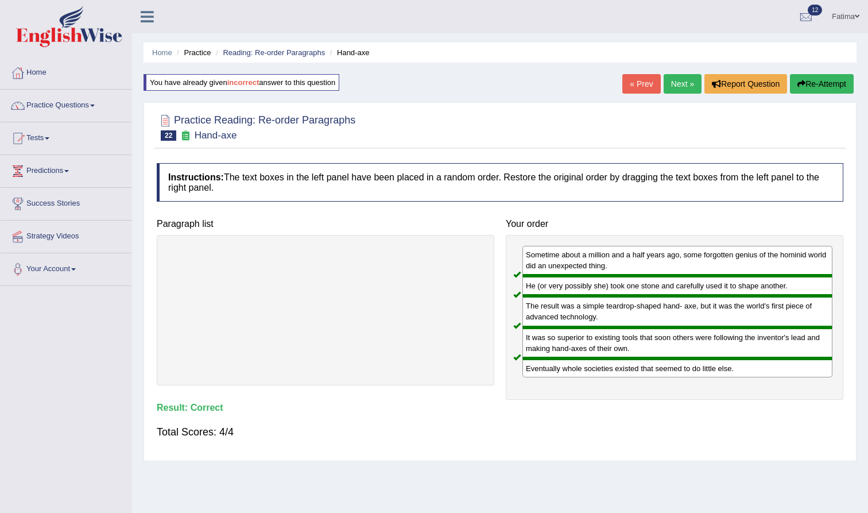
scroll to position [0, 0]
click at [831, 88] on button "Re-Attempt" at bounding box center [822, 84] width 64 height 20
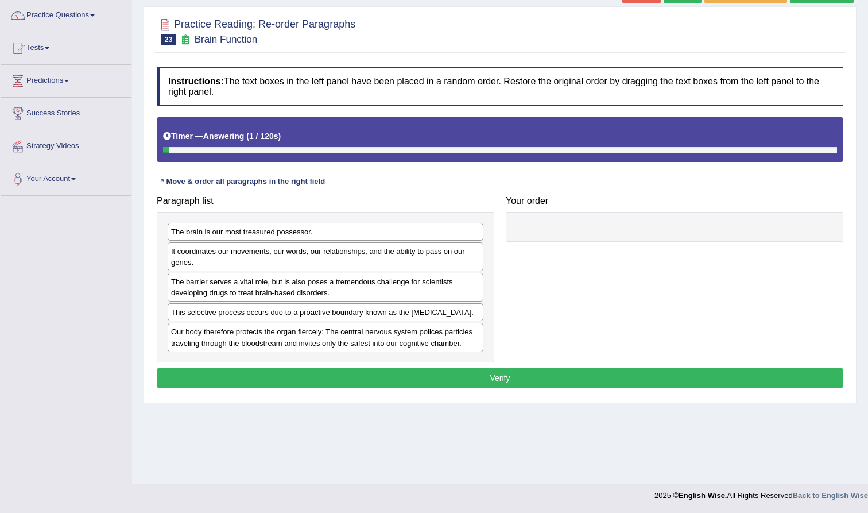
scroll to position [90, 0]
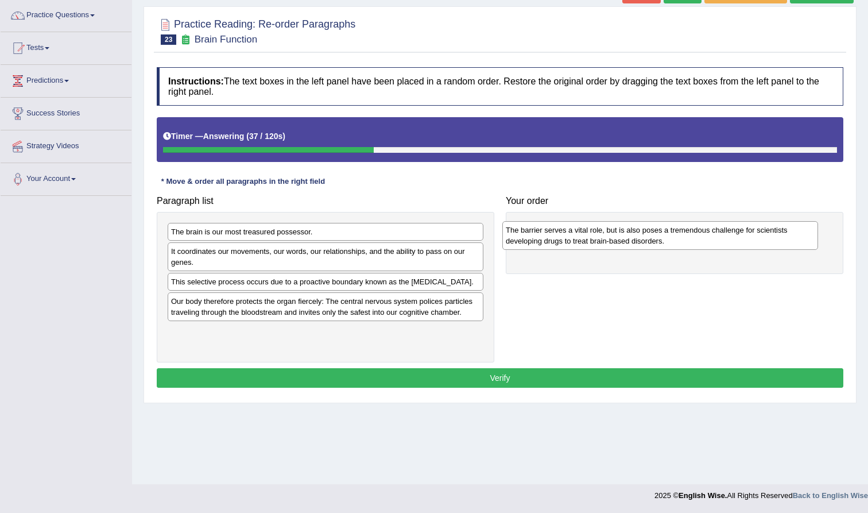
drag, startPoint x: 266, startPoint y: 283, endPoint x: 599, endPoint y: 225, distance: 338.1
click at [601, 225] on div "The barrier serves a vital role, but is also poses a tremendous challenge for s…" at bounding box center [660, 235] width 316 height 29
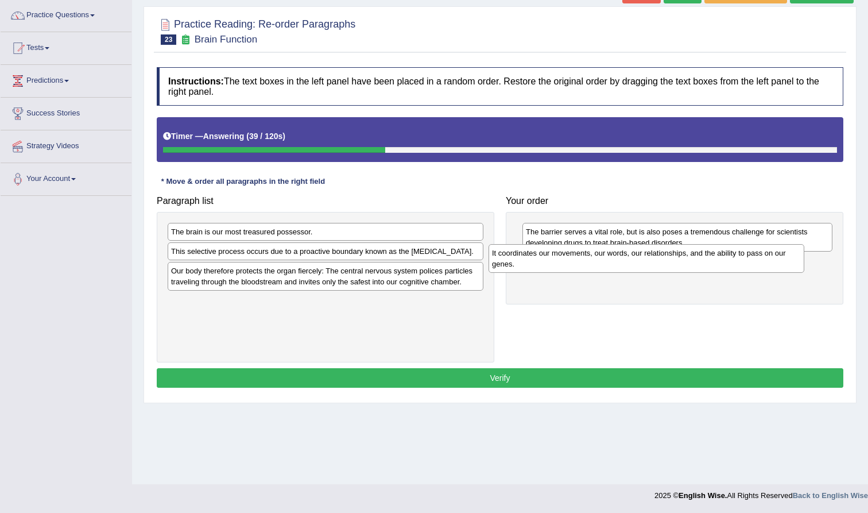
drag, startPoint x: 314, startPoint y: 245, endPoint x: 633, endPoint y: 250, distance: 319.3
click at [638, 251] on div "It coordinates our movements, our words, our relationships, and the ability to …" at bounding box center [647, 258] width 316 height 29
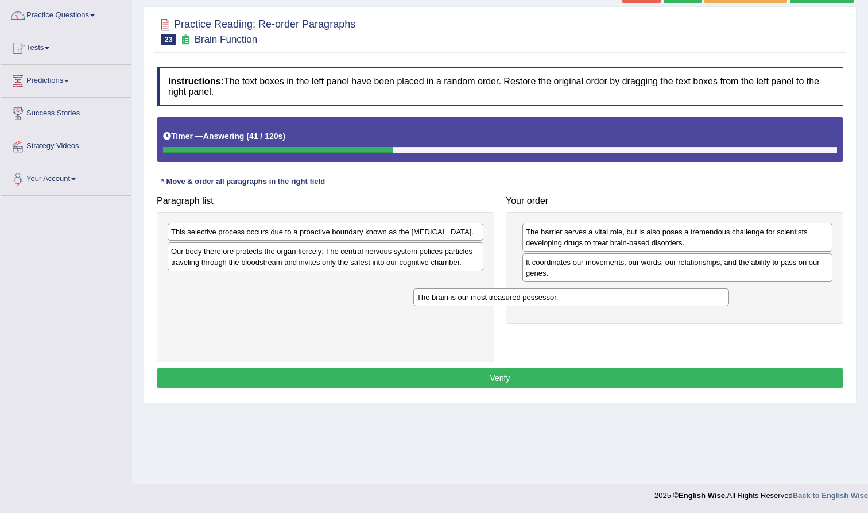
drag, startPoint x: 419, startPoint y: 236, endPoint x: 664, endPoint y: 302, distance: 254.5
click at [664, 302] on div "The brain is our most treasured possessor." at bounding box center [571, 297] width 316 height 18
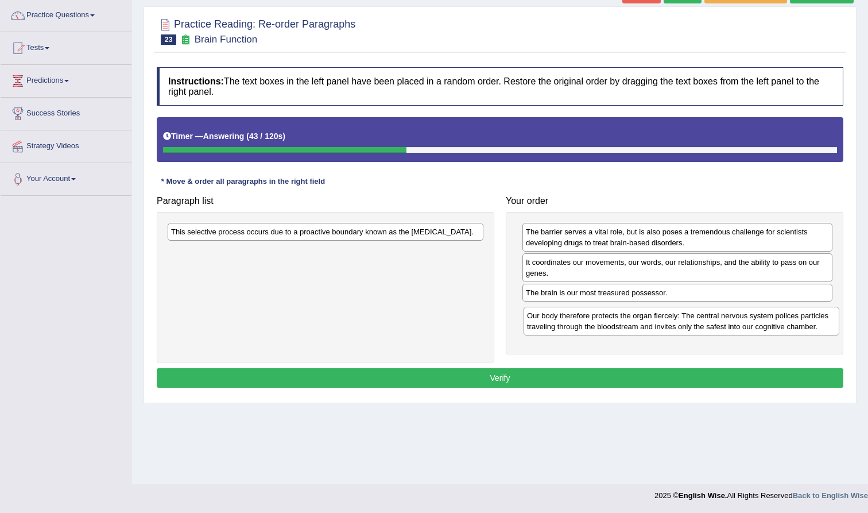
drag, startPoint x: 421, startPoint y: 248, endPoint x: 777, endPoint y: 313, distance: 361.9
click at [777, 313] on div "Our body therefore protects the organ fiercely: The central nervous system poli…" at bounding box center [682, 321] width 316 height 29
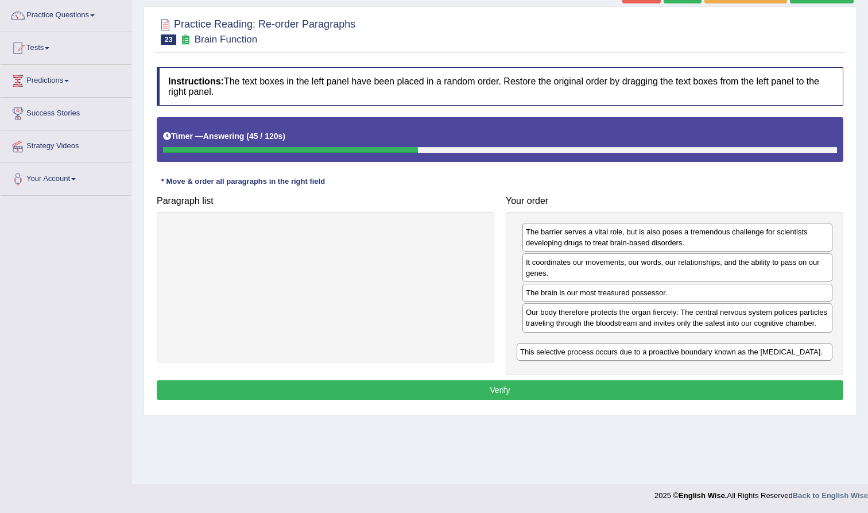
drag, startPoint x: 443, startPoint y: 230, endPoint x: 790, endPoint y: 350, distance: 367.0
click at [792, 350] on div "This selective process occurs due to a proactive boundary known as the [MEDICAL…" at bounding box center [675, 352] width 316 height 18
click at [591, 400] on button "Verify" at bounding box center [500, 390] width 687 height 20
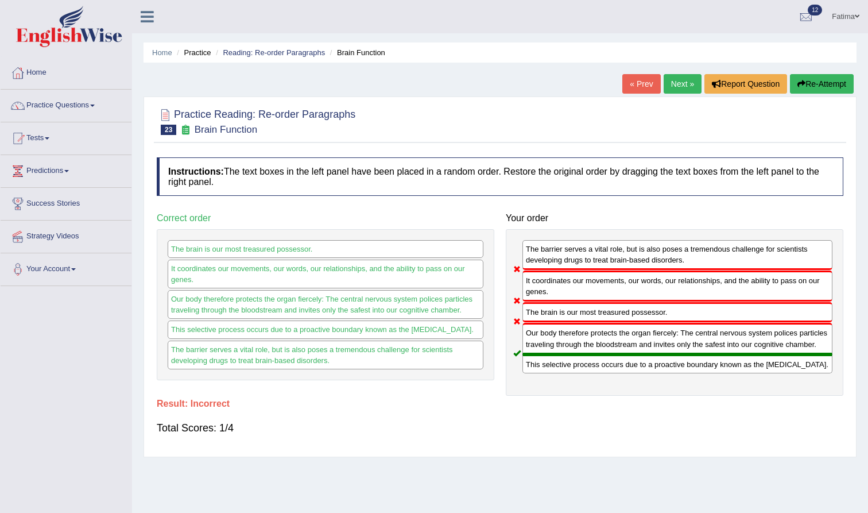
scroll to position [0, 0]
click at [833, 88] on button "Re-Attempt" at bounding box center [822, 84] width 64 height 20
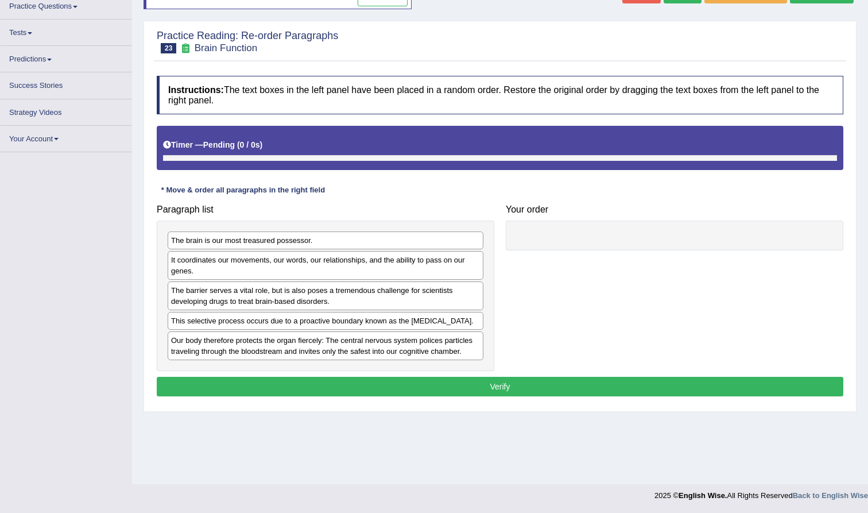
scroll to position [90, 0]
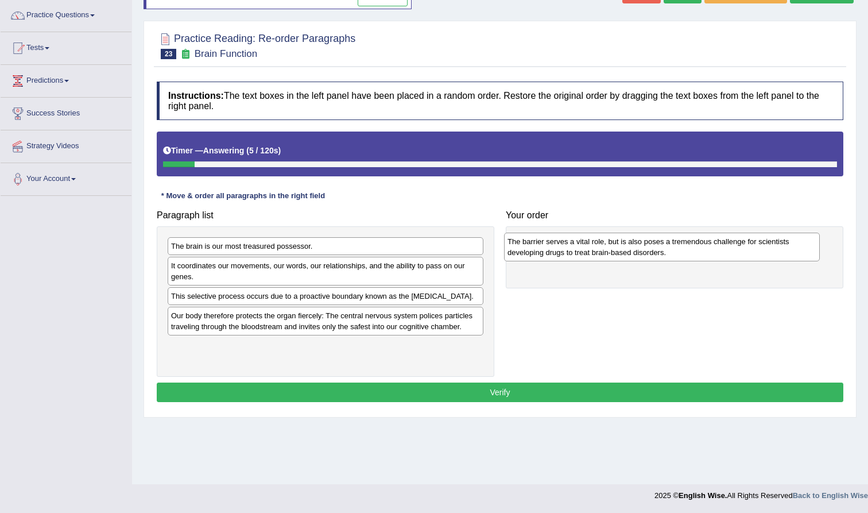
drag, startPoint x: 294, startPoint y: 309, endPoint x: 630, endPoint y: 247, distance: 341.6
click at [630, 247] on div "The barrier serves a vital role, but is also poses a tremendous challenge for s…" at bounding box center [662, 247] width 316 height 29
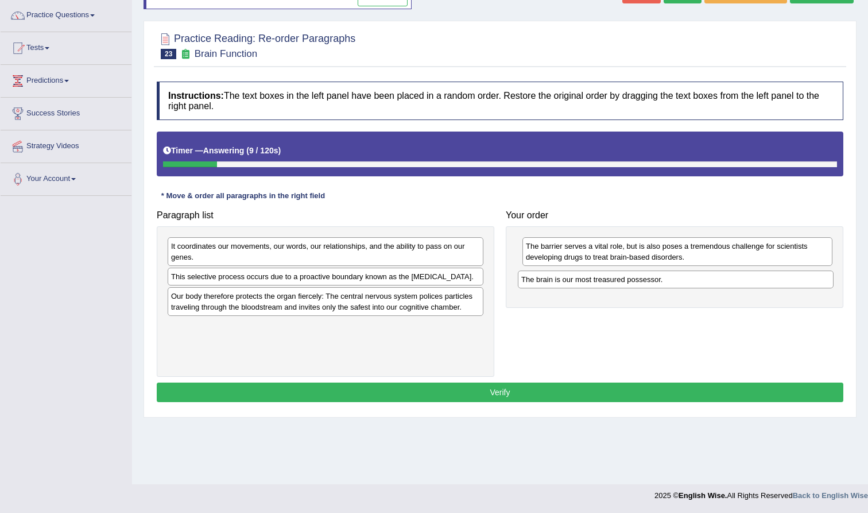
drag, startPoint x: 274, startPoint y: 243, endPoint x: 618, endPoint y: 280, distance: 346.5
click at [623, 277] on div "The brain is our most treasured possessor." at bounding box center [676, 279] width 316 height 18
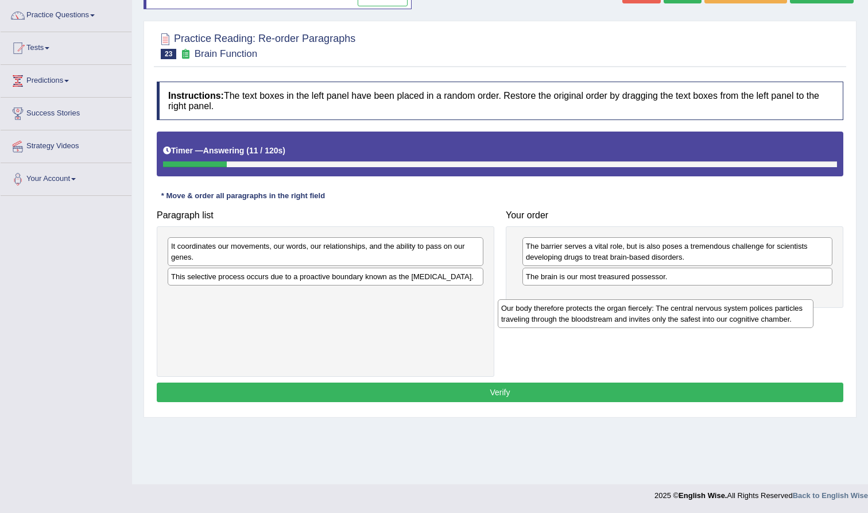
drag, startPoint x: 289, startPoint y: 295, endPoint x: 608, endPoint y: 305, distance: 318.9
click at [611, 305] on div "Our body therefore protects the organ fiercely: The central nervous system poli…" at bounding box center [656, 313] width 316 height 29
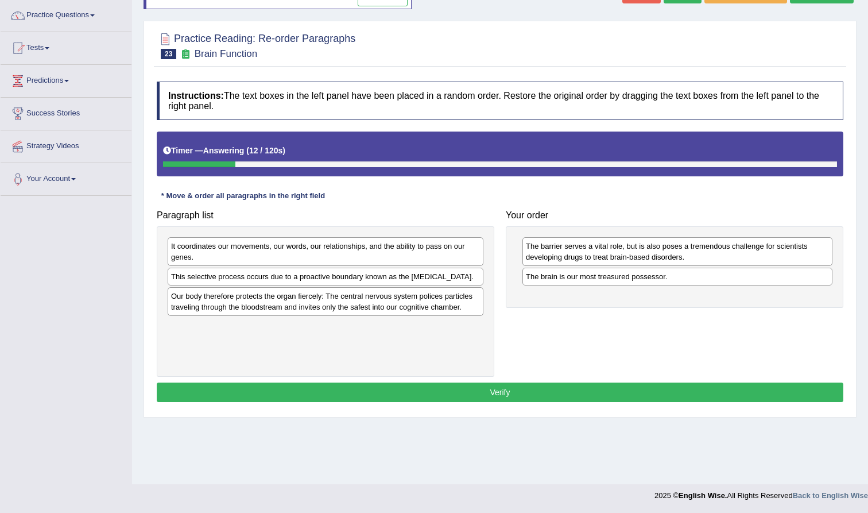
click at [598, 325] on div "Paragraph list It coordinates our movements, our words, our relationships, and …" at bounding box center [500, 290] width 698 height 172
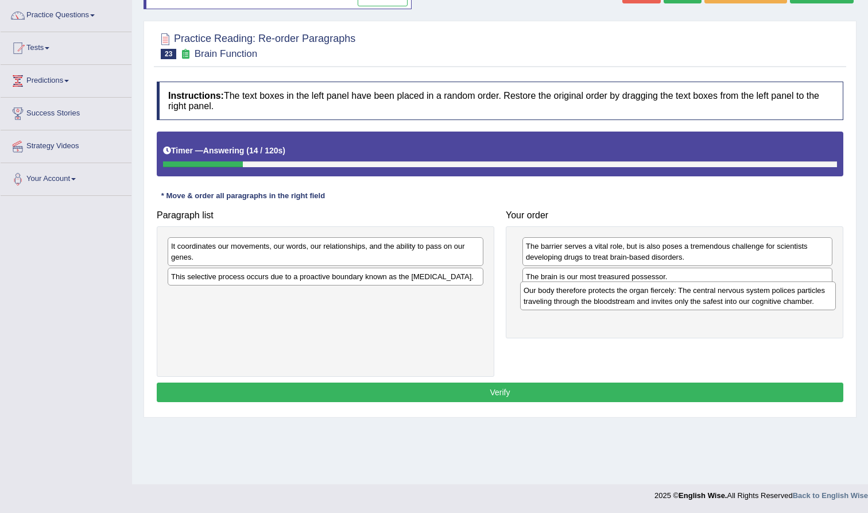
drag, startPoint x: 418, startPoint y: 305, endPoint x: 774, endPoint y: 298, distance: 356.1
click at [774, 298] on div "Our body therefore protects the organ fiercely: The central nervous system poli…" at bounding box center [678, 295] width 316 height 29
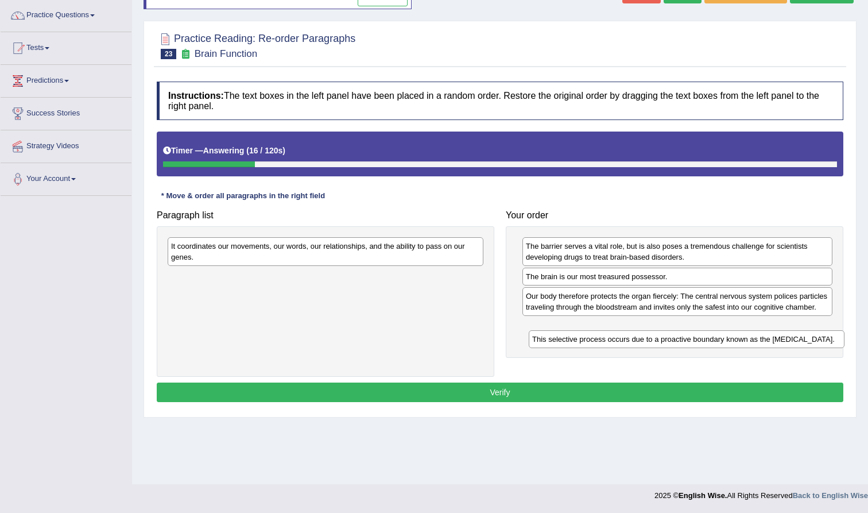
drag, startPoint x: 420, startPoint y: 278, endPoint x: 777, endPoint y: 341, distance: 362.7
click at [780, 341] on div "This selective process occurs due to a proactive boundary known as the [MEDICAL…" at bounding box center [687, 339] width 316 height 18
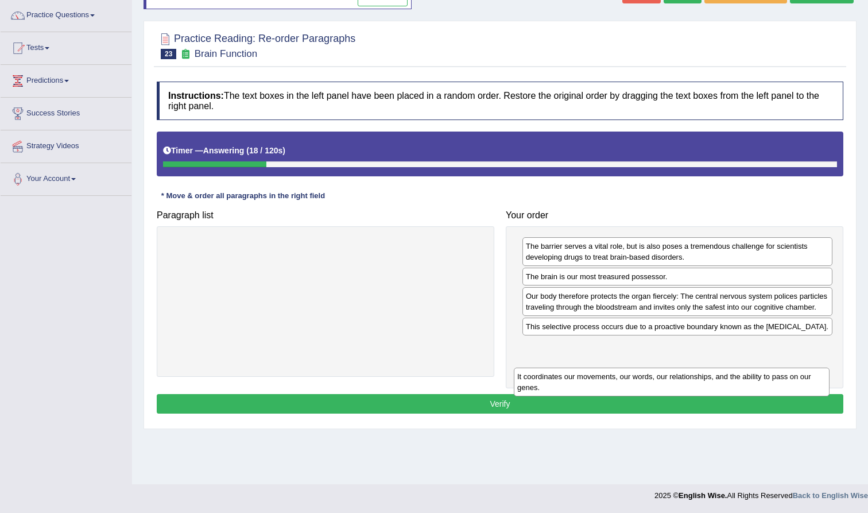
drag, startPoint x: 411, startPoint y: 256, endPoint x: 757, endPoint y: 386, distance: 369.9
click at [757, 386] on div "It coordinates our movements, our words, our relationships, and the ability to …" at bounding box center [672, 381] width 316 height 29
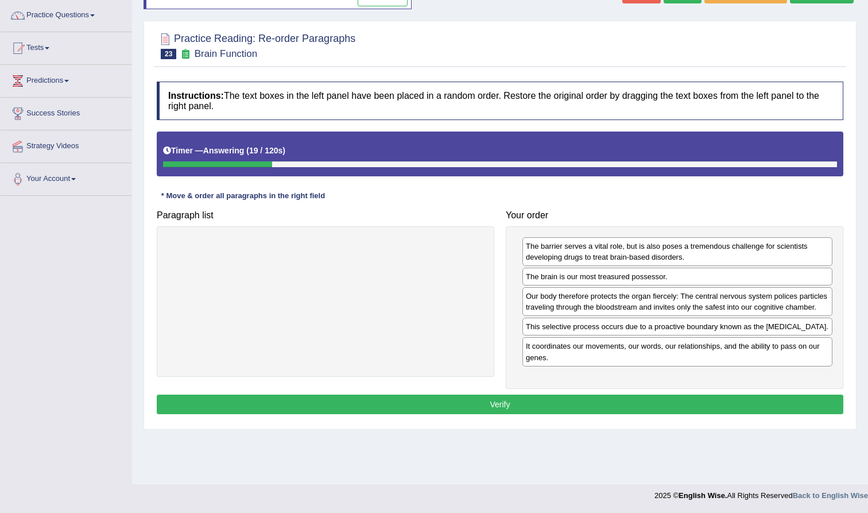
click at [544, 414] on button "Verify" at bounding box center [500, 404] width 687 height 20
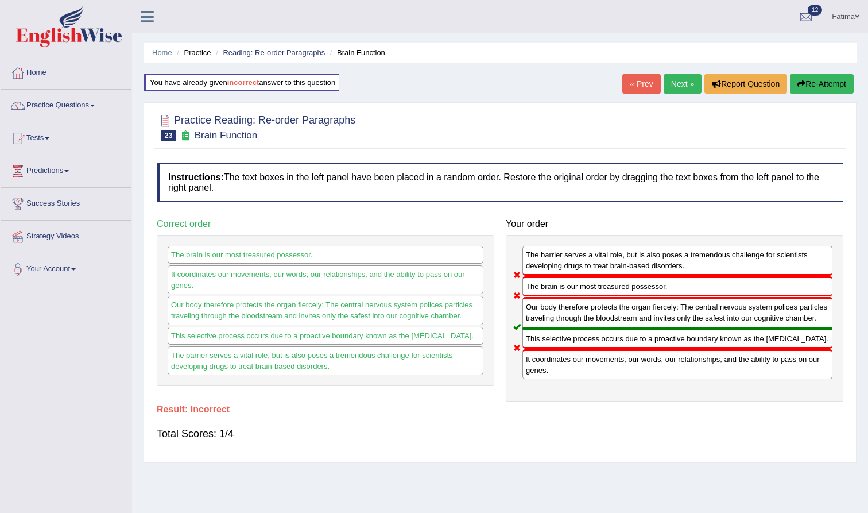
scroll to position [0, 0]
click at [793, 87] on button "Re-Attempt" at bounding box center [822, 84] width 64 height 20
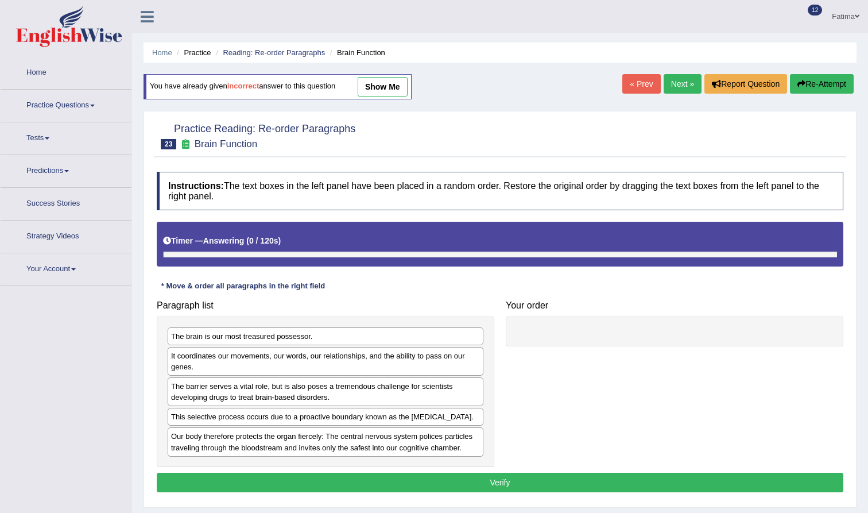
drag, startPoint x: 385, startPoint y: 331, endPoint x: 619, endPoint y: 304, distance: 235.7
click at [619, 304] on div "Paragraph list The brain is our most treasured possessor. It coordinates our mo…" at bounding box center [500, 381] width 698 height 172
drag, startPoint x: 385, startPoint y: 343, endPoint x: 748, endPoint y: 318, distance: 363.8
click at [752, 317] on div "The brain is our most treasured possessor." at bounding box center [694, 309] width 316 height 18
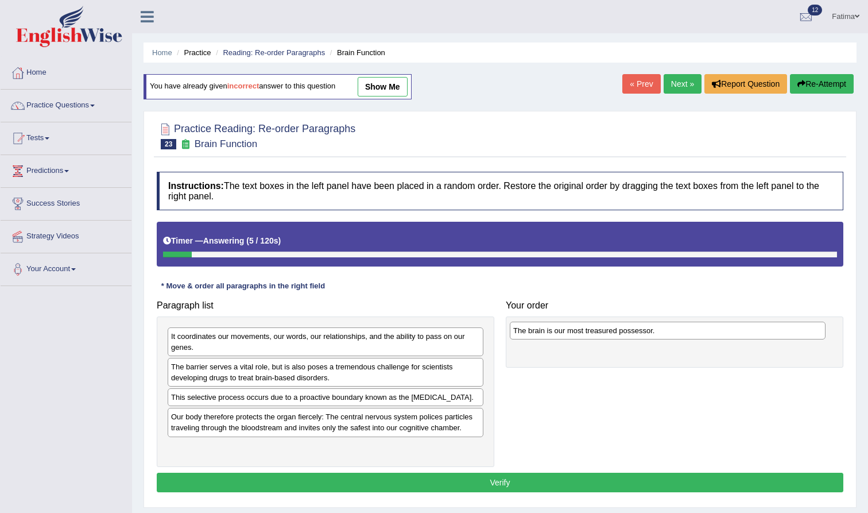
drag, startPoint x: 443, startPoint y: 342, endPoint x: 784, endPoint y: 337, distance: 341.7
click at [785, 337] on div "The brain is our most treasured possessor." at bounding box center [668, 331] width 316 height 18
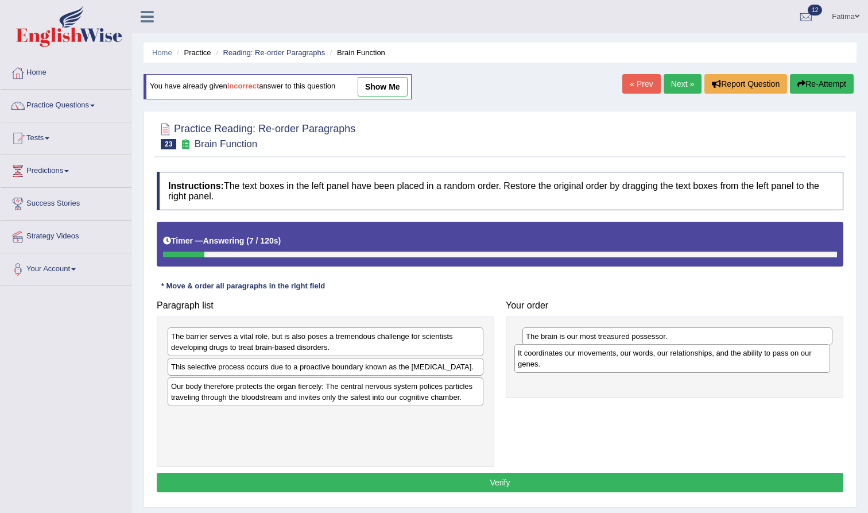
drag, startPoint x: 462, startPoint y: 351, endPoint x: 809, endPoint y: 369, distance: 347.2
click at [809, 369] on div "It coordinates our movements, our words, our relationships, and the ability to …" at bounding box center [672, 358] width 316 height 29
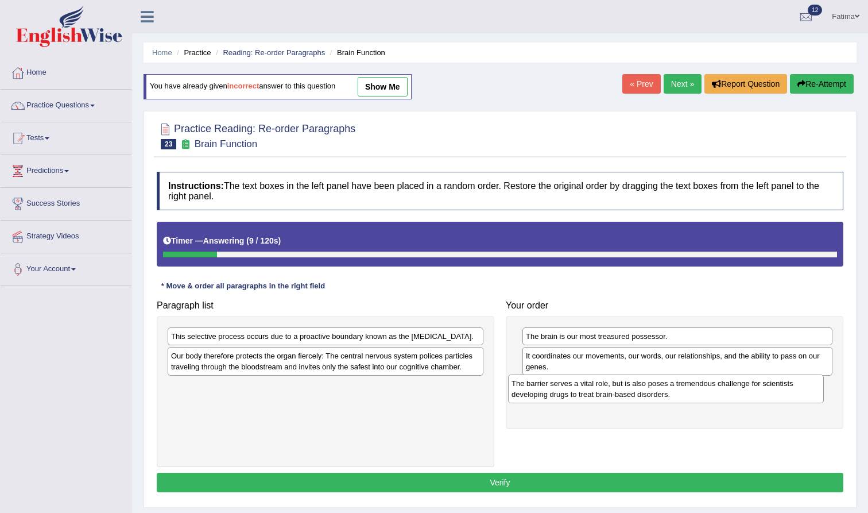
drag, startPoint x: 440, startPoint y: 338, endPoint x: 787, endPoint y: 384, distance: 349.9
click at [787, 384] on div "The barrier serves a vital role, but is also poses a tremendous challenge for s…" at bounding box center [666, 388] width 316 height 29
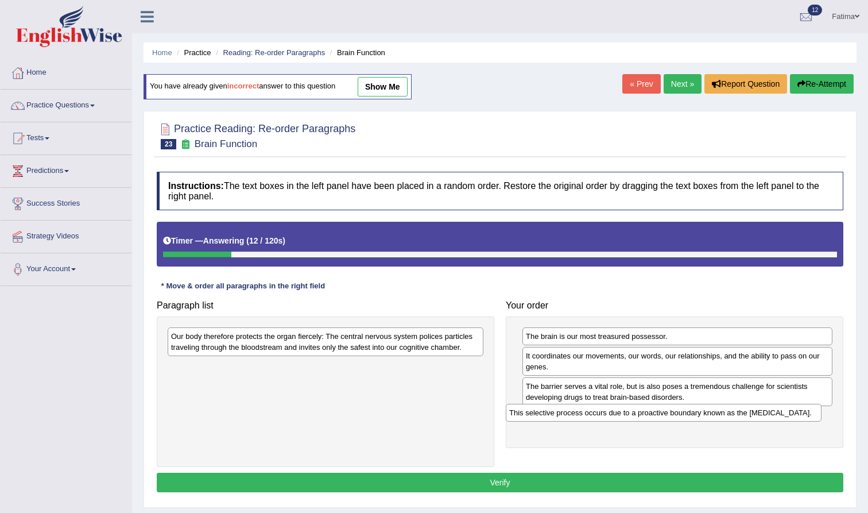
drag, startPoint x: 404, startPoint y: 336, endPoint x: 749, endPoint y: 410, distance: 352.8
click at [750, 411] on div "This selective process occurs due to a proactive boundary known as the [MEDICAL…" at bounding box center [664, 413] width 316 height 18
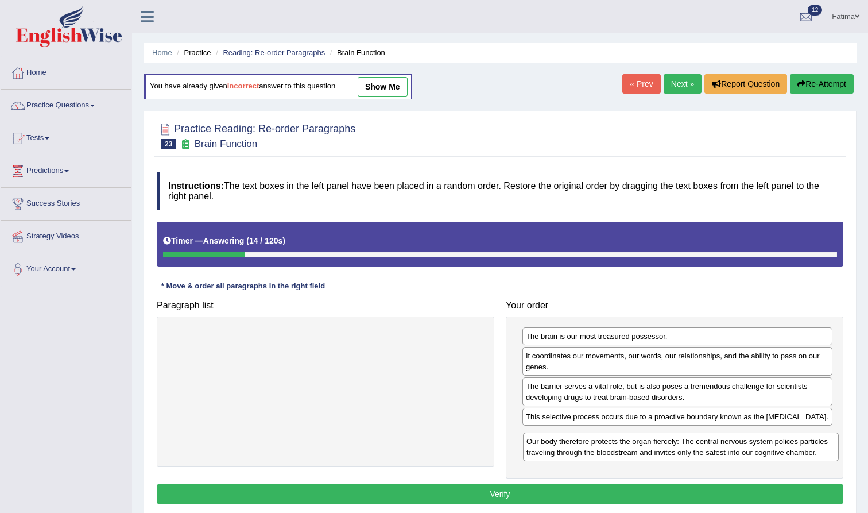
drag, startPoint x: 431, startPoint y: 332, endPoint x: 787, endPoint y: 438, distance: 370.8
click at [787, 438] on div "Our body therefore protects the organ fiercely: The central nervous system poli…" at bounding box center [681, 446] width 316 height 29
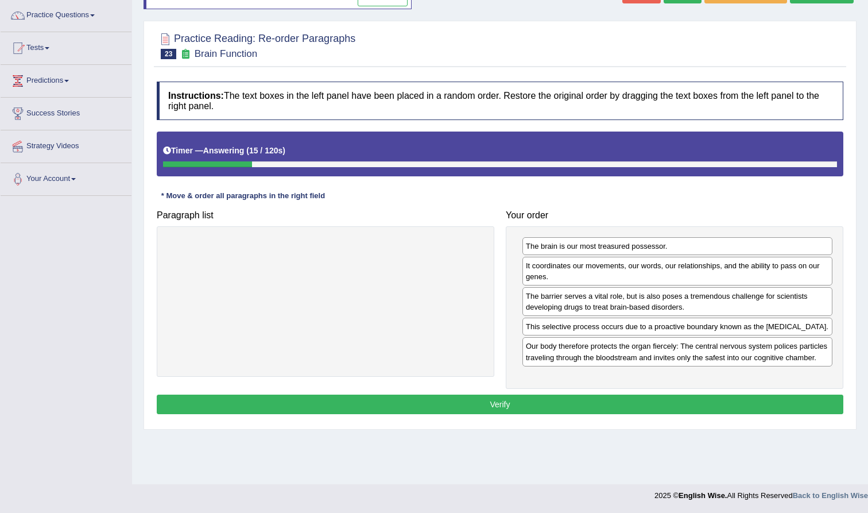
scroll to position [90, 0]
click at [562, 414] on button "Verify" at bounding box center [500, 404] width 687 height 20
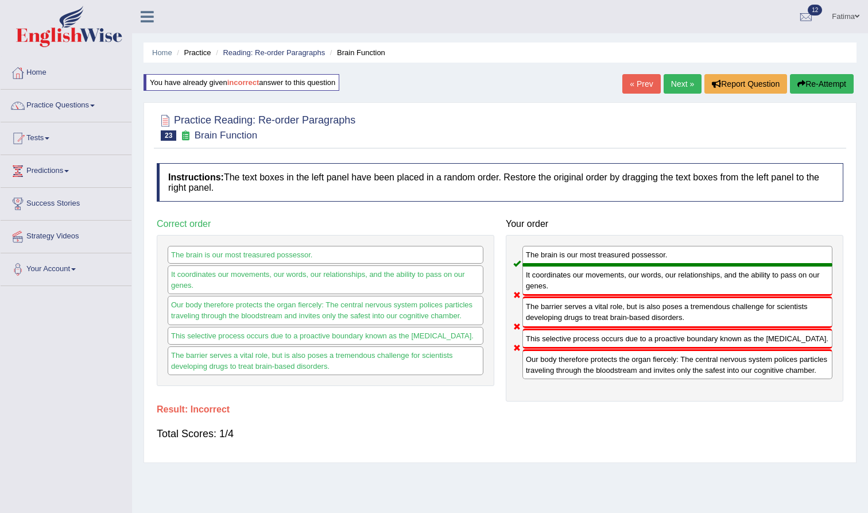
scroll to position [0, 0]
click at [675, 90] on link "Next »" at bounding box center [683, 84] width 38 height 20
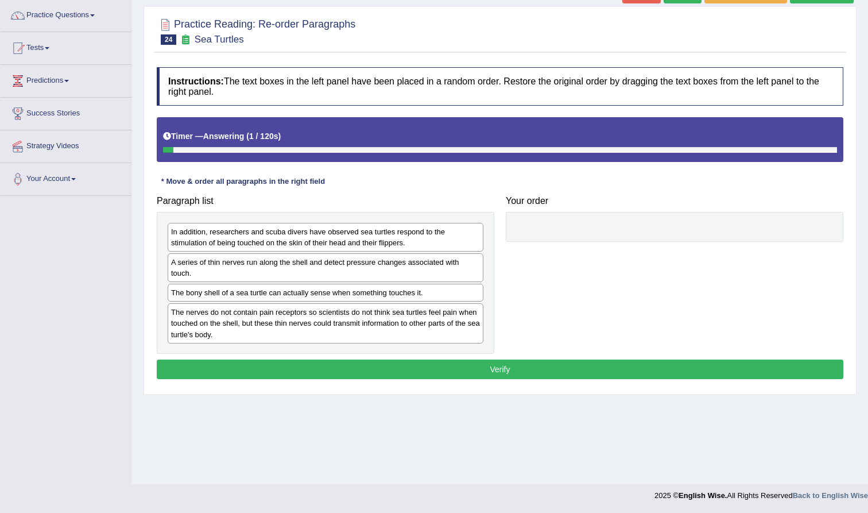
scroll to position [90, 0]
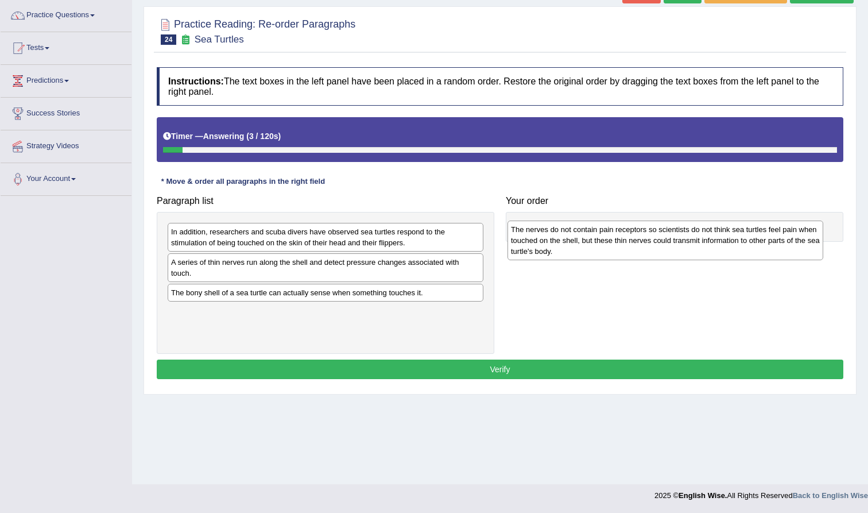
drag, startPoint x: 337, startPoint y: 325, endPoint x: 675, endPoint y: 241, distance: 348.6
click at [676, 241] on div "The nerves do not contain pain receptors so scientists do not think sea turtles…" at bounding box center [666, 240] width 316 height 40
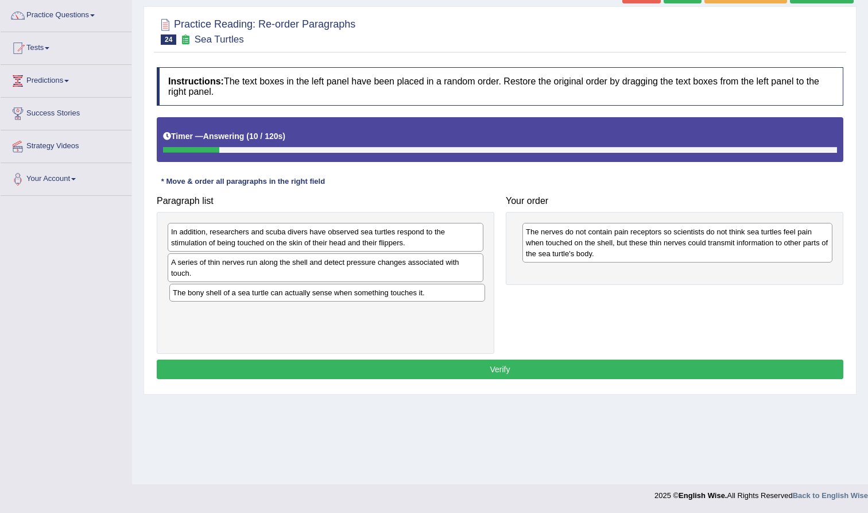
drag, startPoint x: 394, startPoint y: 295, endPoint x: 363, endPoint y: 285, distance: 33.1
click at [392, 295] on div "The bony shell of a sea turtle can actually sense when something touches it." at bounding box center [327, 293] width 316 height 18
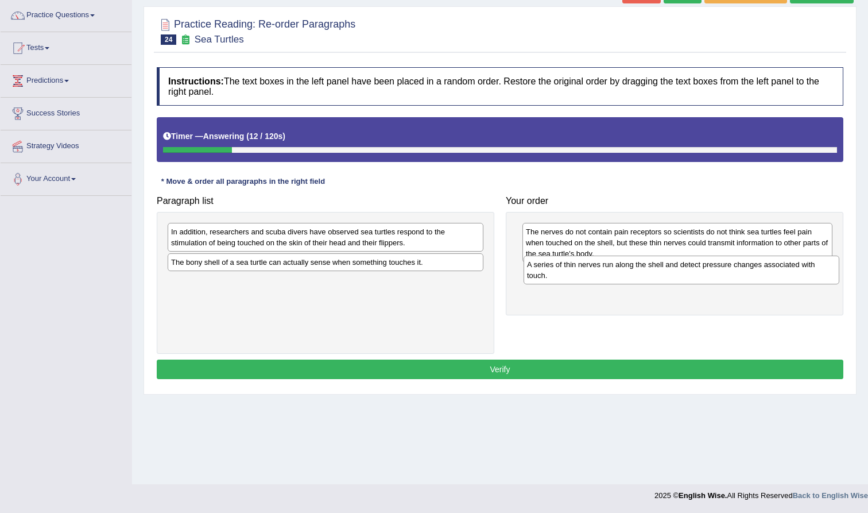
drag, startPoint x: 352, startPoint y: 273, endPoint x: 707, endPoint y: 276, distance: 355.4
click at [707, 276] on div "A series of thin nerves run along the shell and detect pressure changes associa…" at bounding box center [682, 270] width 316 height 29
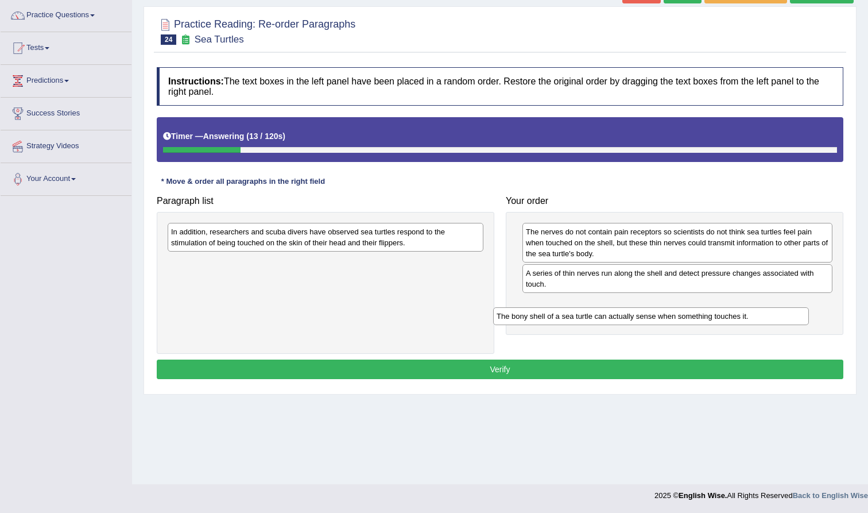
drag, startPoint x: 390, startPoint y: 262, endPoint x: 724, endPoint y: 307, distance: 336.5
click at [724, 307] on div "The bony shell of a sea turtle can actually sense when something touches it." at bounding box center [651, 316] width 316 height 18
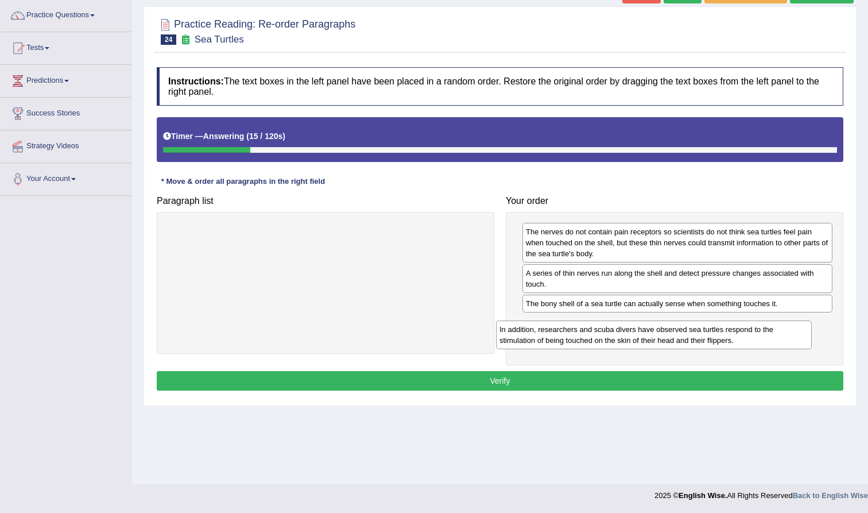
drag, startPoint x: 367, startPoint y: 236, endPoint x: 701, endPoint y: 330, distance: 347.2
click at [702, 330] on div "In addition, researchers and scuba divers have observed sea turtles respond to …" at bounding box center [654, 334] width 316 height 29
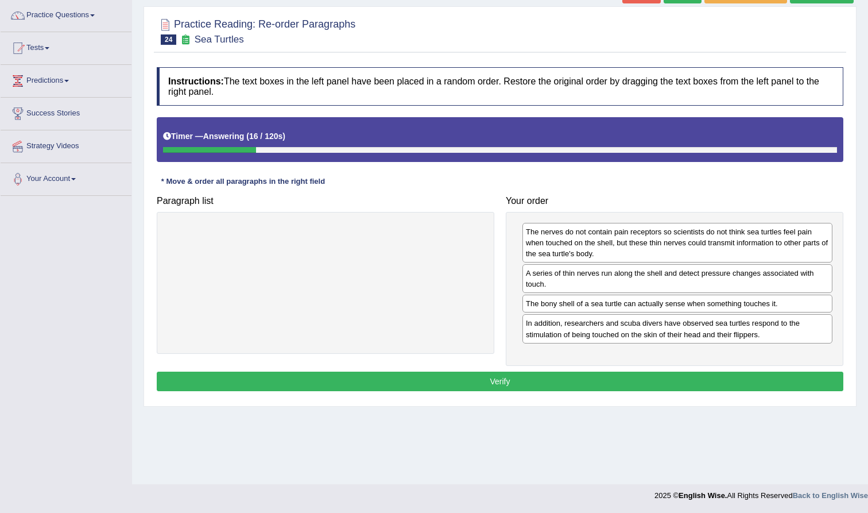
click at [516, 381] on button "Verify" at bounding box center [500, 381] width 687 height 20
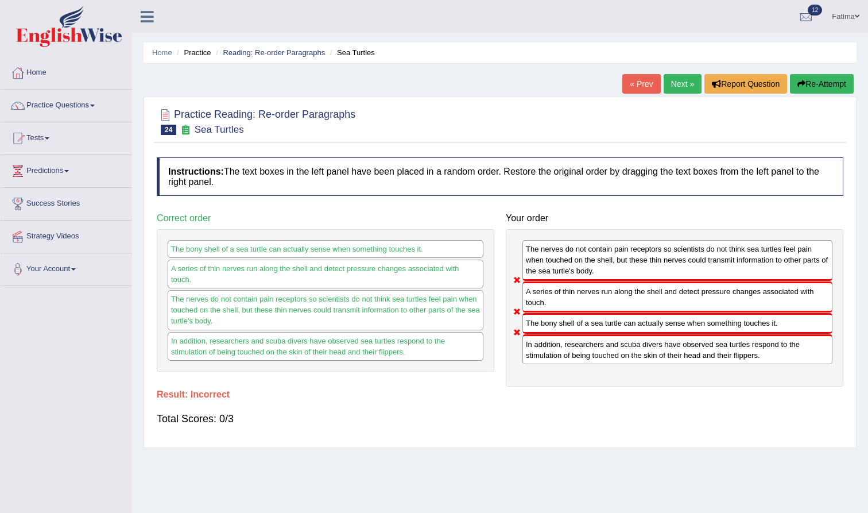
scroll to position [0, 0]
click at [838, 74] on button "Re-Attempt" at bounding box center [822, 84] width 64 height 20
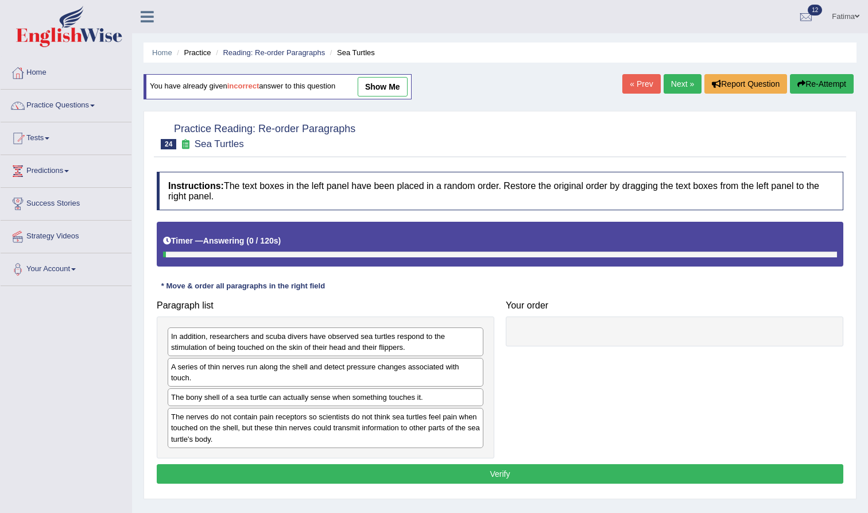
click at [676, 81] on link "Next »" at bounding box center [683, 84] width 38 height 20
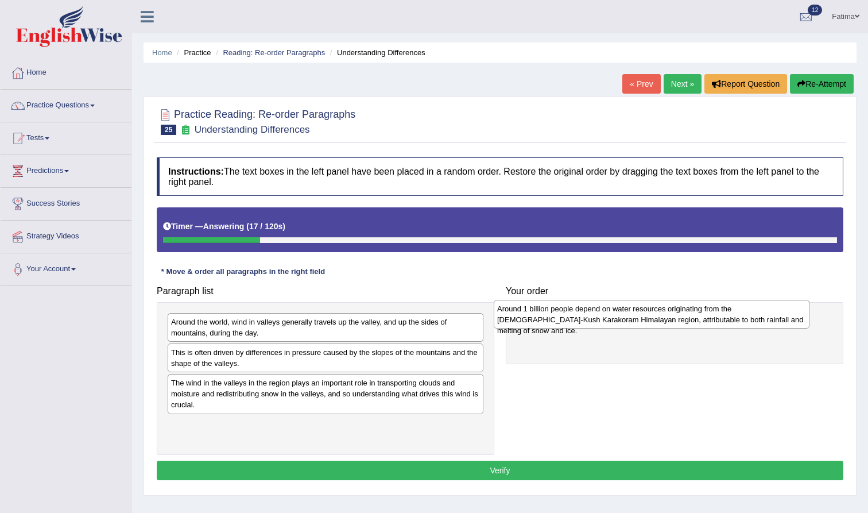
drag, startPoint x: 238, startPoint y: 389, endPoint x: 567, endPoint y: 315, distance: 337.7
click at [566, 315] on div "Around 1 billion people depend on water resources originating from the Hindu-Ku…" at bounding box center [652, 314] width 316 height 29
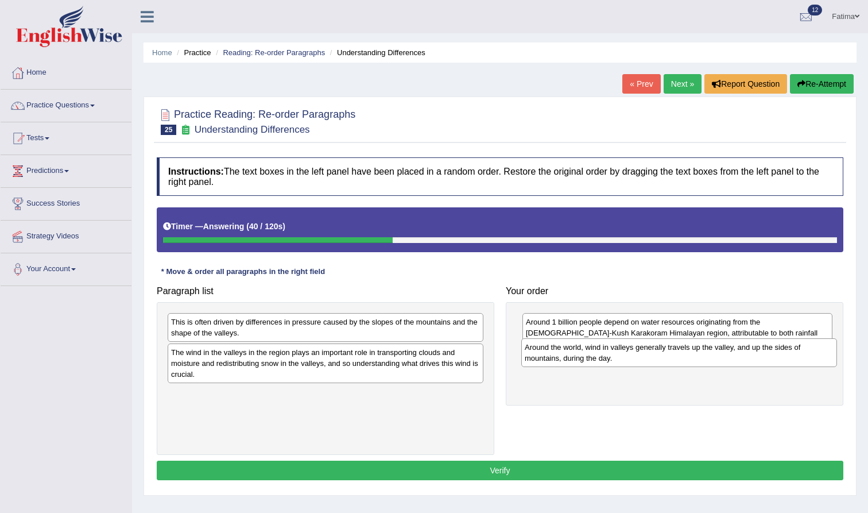
drag, startPoint x: 268, startPoint y: 335, endPoint x: 621, endPoint y: 362, distance: 354.7
click at [621, 361] on div "Around the world, wind in valleys generally travels up the valley, and up the s…" at bounding box center [679, 352] width 316 height 29
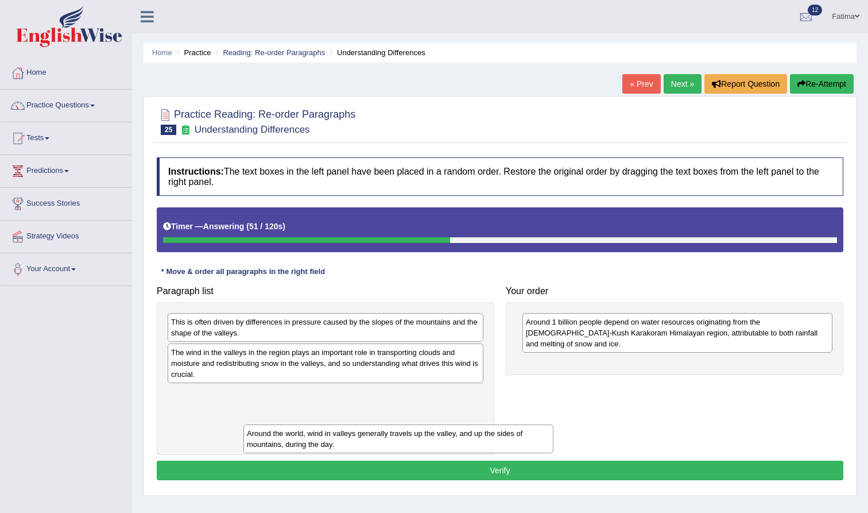
drag, startPoint x: 547, startPoint y: 363, endPoint x: 264, endPoint y: 440, distance: 292.6
click at [265, 441] on div "Around the world, wind in valleys generally travels up the valley, and up the s…" at bounding box center [398, 438] width 310 height 29
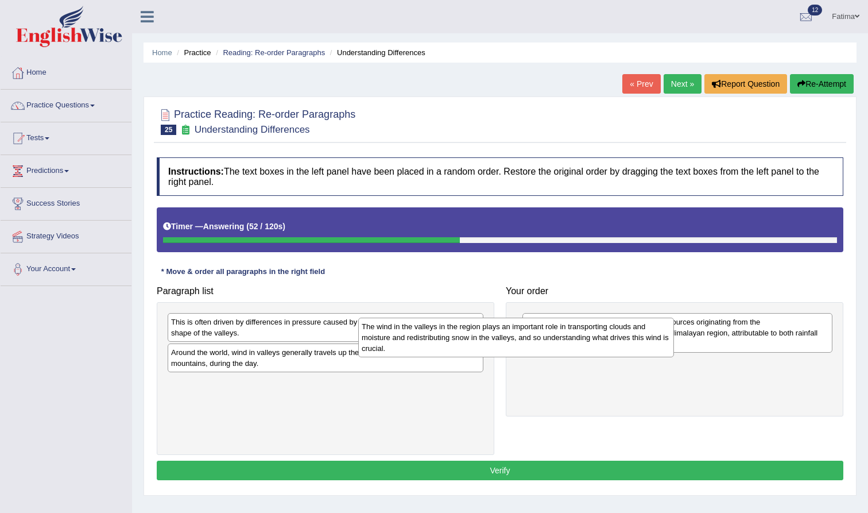
drag, startPoint x: 277, startPoint y: 368, endPoint x: 481, endPoint y: 342, distance: 205.5
click at [481, 342] on div "The wind in the valleys in the region plays an important role in transporting c…" at bounding box center [516, 338] width 316 height 40
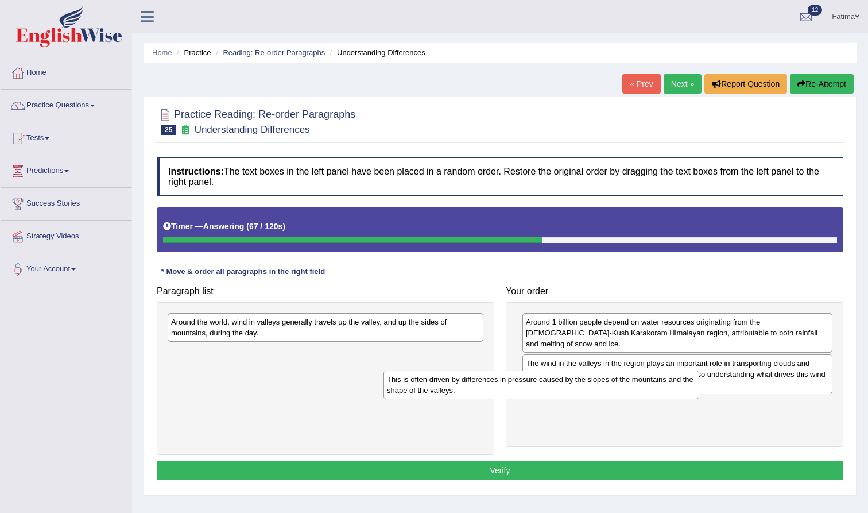
drag, startPoint x: 286, startPoint y: 326, endPoint x: 571, endPoint y: 397, distance: 294.1
click at [571, 397] on div "This is often driven by differences in pressure caused by the slopes of the mou…" at bounding box center [542, 384] width 316 height 29
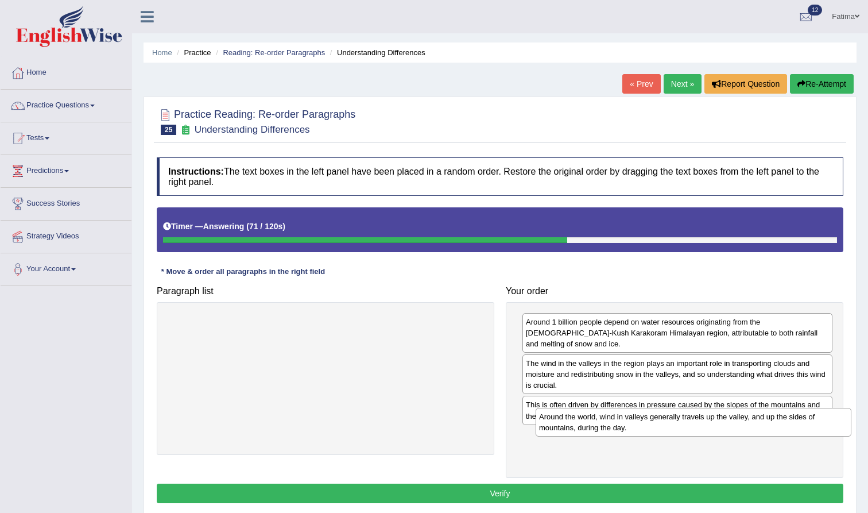
drag, startPoint x: 397, startPoint y: 319, endPoint x: 763, endPoint y: 415, distance: 377.7
click at [764, 415] on div "Around the world, wind in valleys generally travels up the valley, and up the s…" at bounding box center [694, 422] width 316 height 29
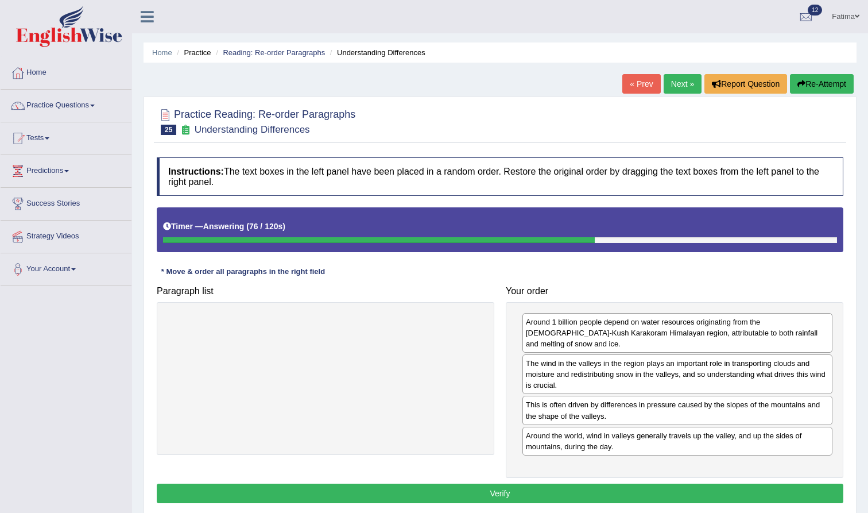
click at [506, 483] on button "Verify" at bounding box center [500, 493] width 687 height 20
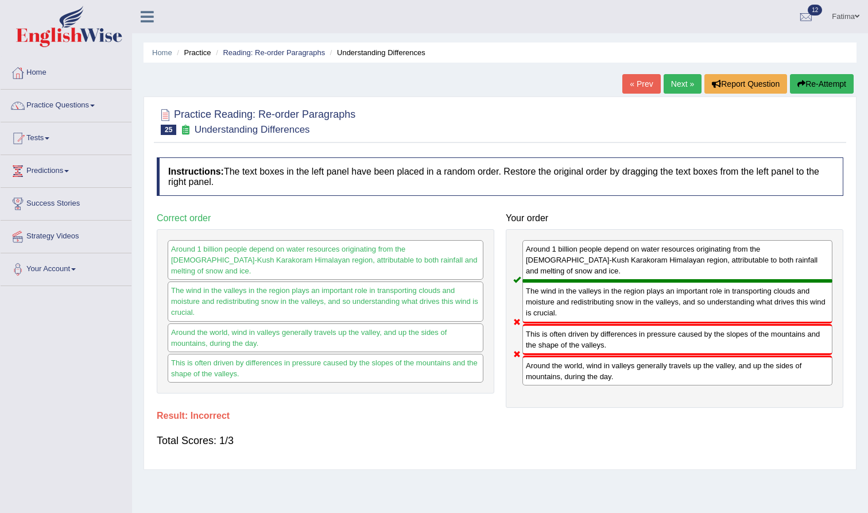
click at [807, 88] on button "Re-Attempt" at bounding box center [822, 84] width 64 height 20
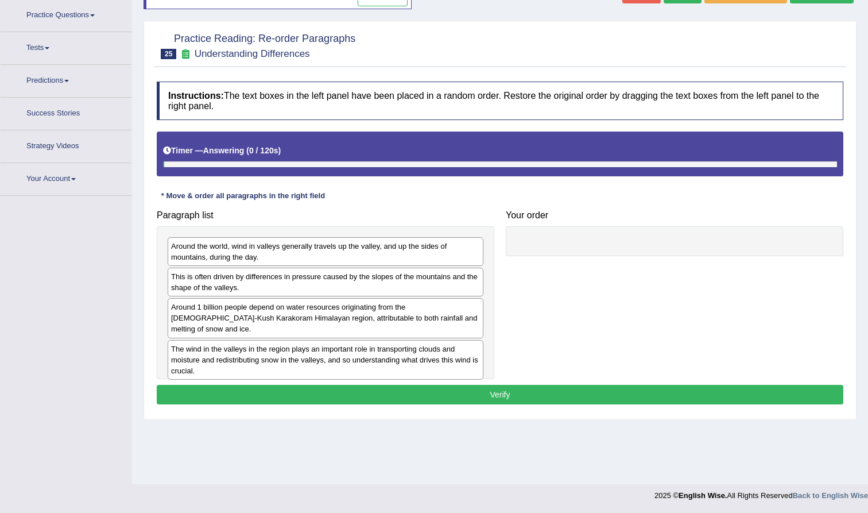
scroll to position [90, 0]
click at [323, 255] on div "Around the world, wind in valleys generally travels up the valley, and up the s…" at bounding box center [328, 251] width 316 height 29
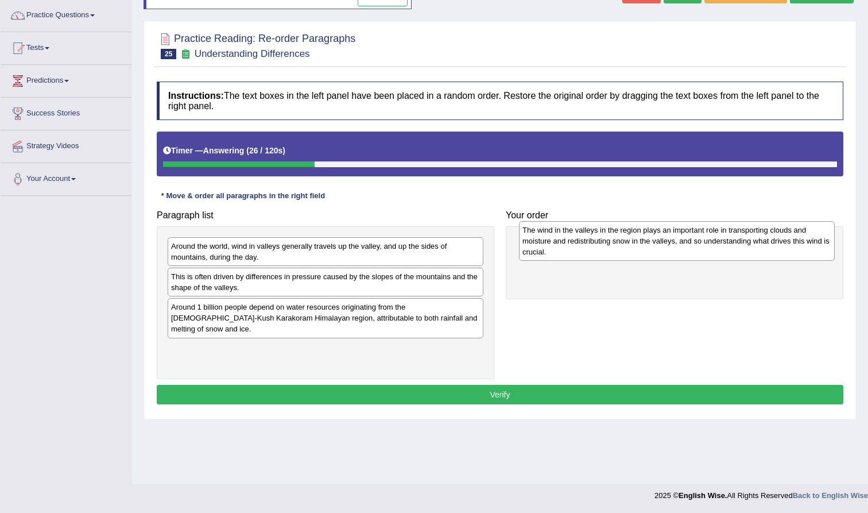
drag, startPoint x: 252, startPoint y: 348, endPoint x: 601, endPoint y: 242, distance: 364.7
click at [602, 242] on div "The wind in the valleys in the region plays an important role in transporting c…" at bounding box center [677, 241] width 316 height 40
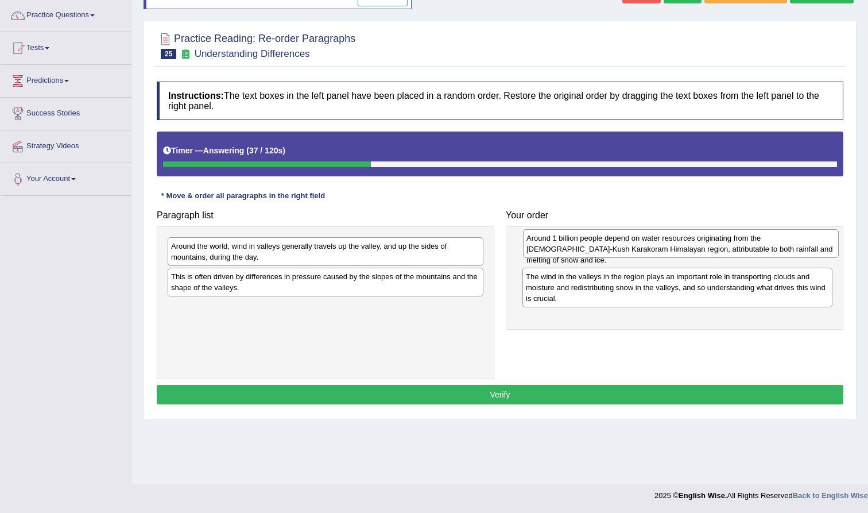
drag, startPoint x: 394, startPoint y: 316, endPoint x: 750, endPoint y: 250, distance: 361.6
click at [750, 250] on div "Around 1 billion people depend on water resources originating from the [DEMOGRA…" at bounding box center [681, 243] width 316 height 29
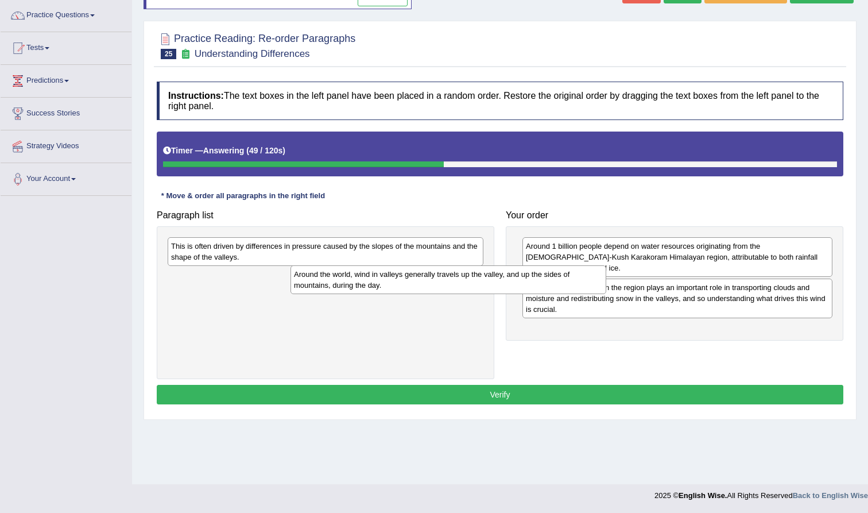
drag, startPoint x: 368, startPoint y: 257, endPoint x: 557, endPoint y: 306, distance: 195.1
click at [557, 294] on div "Around the world, wind in valleys generally travels up the valley, and up the s…" at bounding box center [449, 279] width 316 height 29
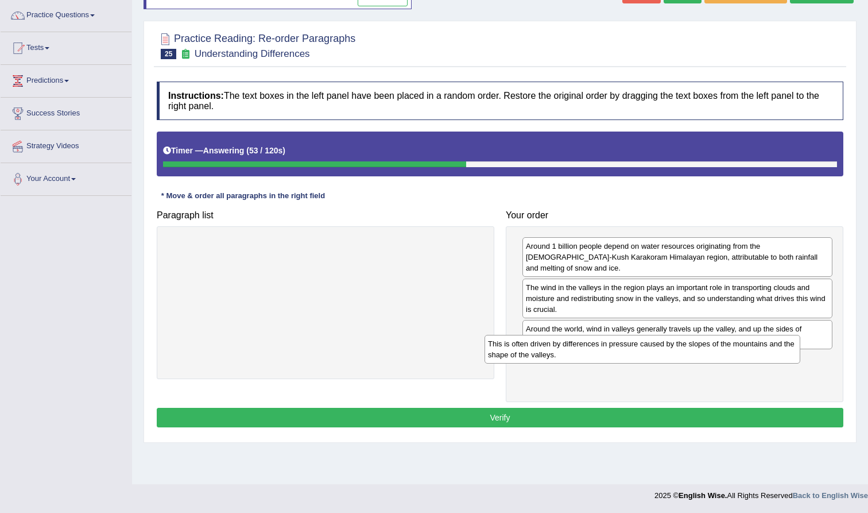
drag, startPoint x: 407, startPoint y: 254, endPoint x: 726, endPoint y: 359, distance: 335.7
click at [726, 359] on div "This is often driven by differences in pressure caused by the slopes of the mou…" at bounding box center [643, 349] width 316 height 29
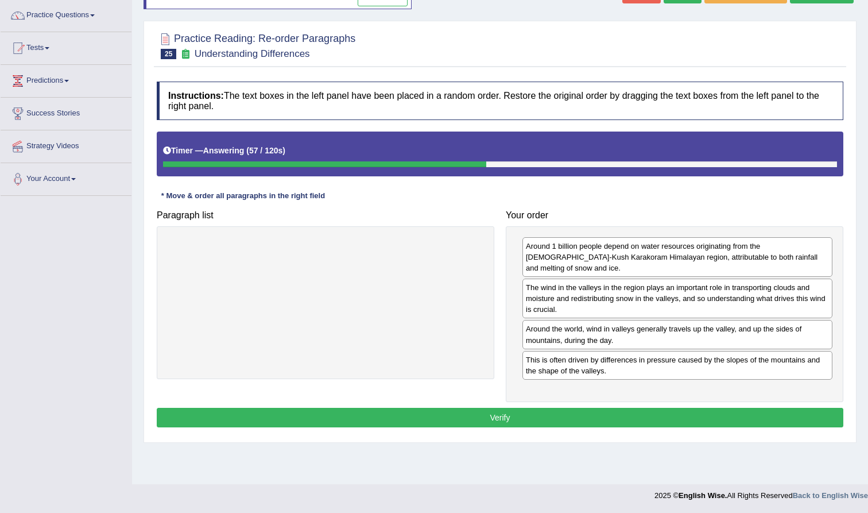
click at [523, 408] on button "Verify" at bounding box center [500, 418] width 687 height 20
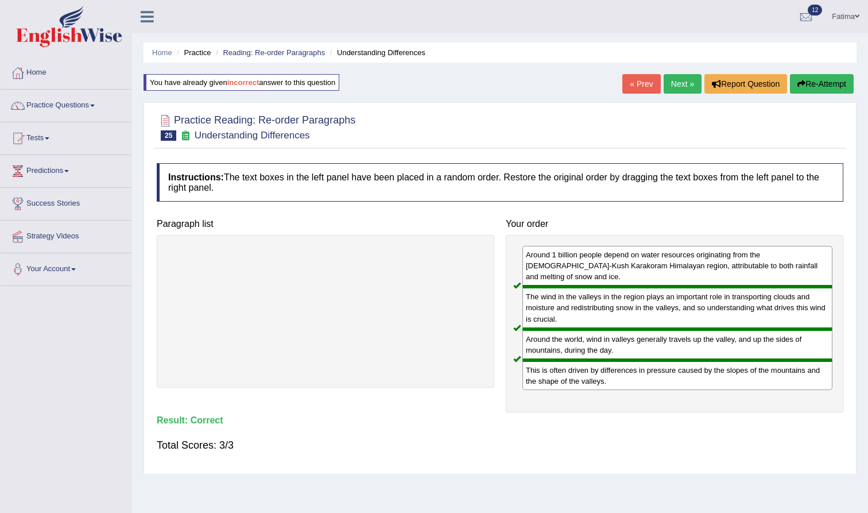
scroll to position [0, 0]
click at [672, 88] on link "Next »" at bounding box center [683, 84] width 38 height 20
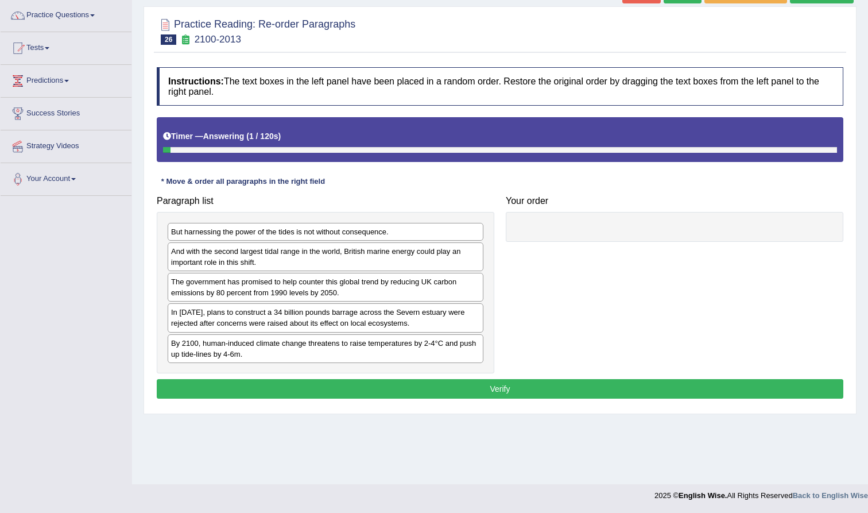
scroll to position [90, 0]
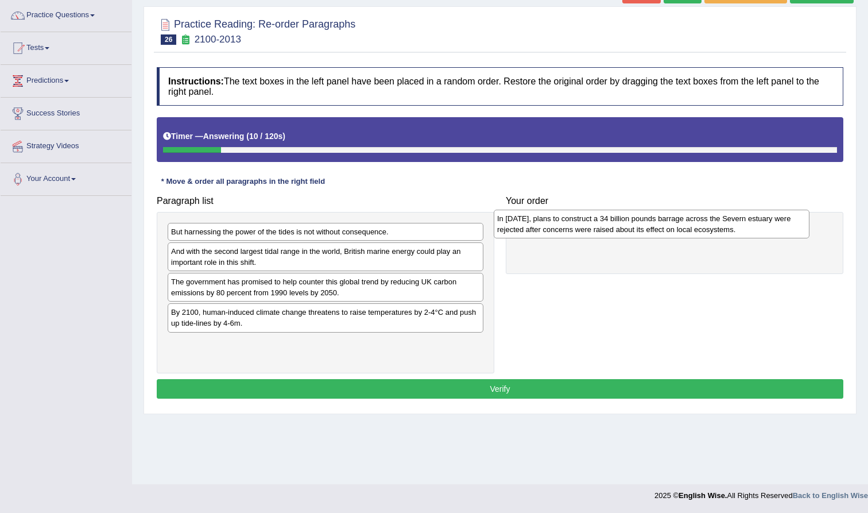
drag, startPoint x: 278, startPoint y: 322, endPoint x: 604, endPoint y: 227, distance: 339.6
click at [604, 227] on div "In [DATE], plans to construct a 34 billion pounds barrage across the Severn est…" at bounding box center [652, 224] width 316 height 29
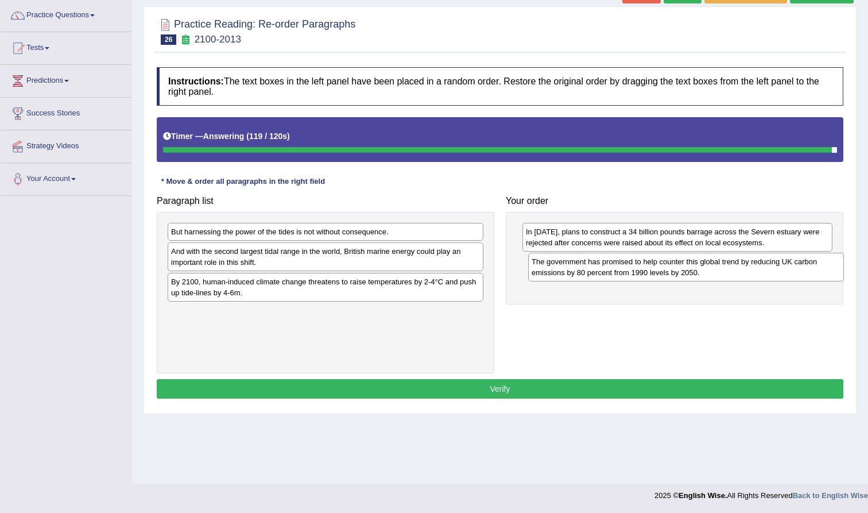
drag, startPoint x: 288, startPoint y: 299, endPoint x: 648, endPoint y: 280, distance: 361.1
click at [648, 280] on div "The government has promised to help counter this global trend by reducing UK ca…" at bounding box center [686, 267] width 316 height 29
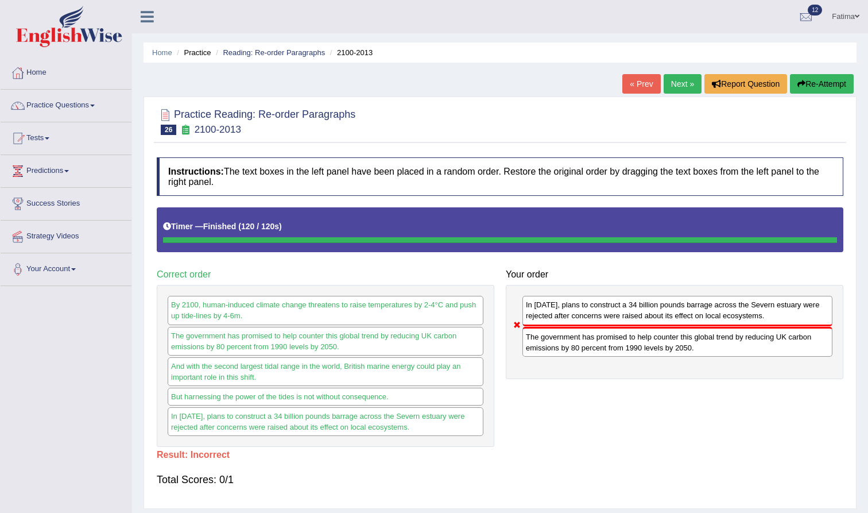
scroll to position [0, 0]
